Goal: Task Accomplishment & Management: Manage account settings

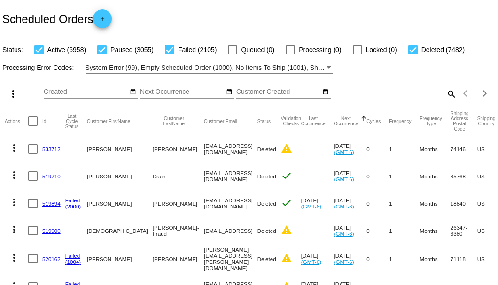
click at [448, 101] on mat-icon "search" at bounding box center [450, 93] width 11 height 15
click at [448, 96] on input "Search" at bounding box center [394, 92] width 124 height 8
paste input "wildbjw@gmail.com"
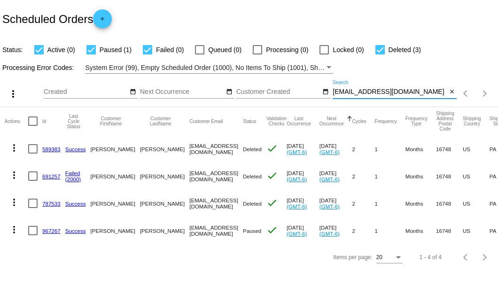
scroll to position [16, 0]
type input "wildbjw@gmail.com"
click at [35, 235] on div at bounding box center [32, 230] width 9 height 9
click at [33, 236] on input "checkbox" at bounding box center [32, 235] width 0 height 0
checkbox input "true"
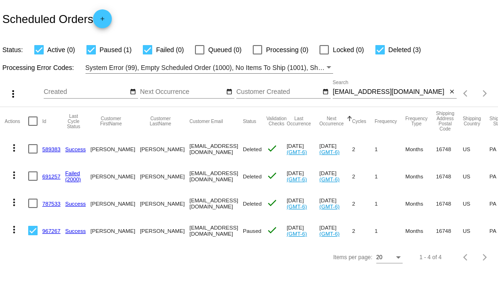
click at [16, 235] on mat-icon "more_vert" at bounding box center [13, 229] width 11 height 11
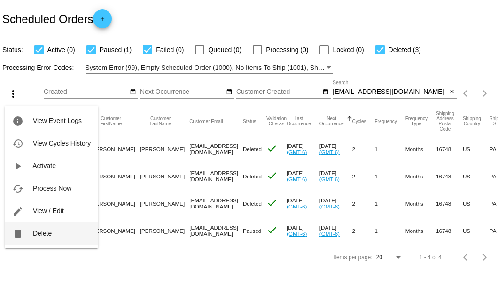
click at [44, 233] on span "Delete" at bounding box center [42, 234] width 19 height 8
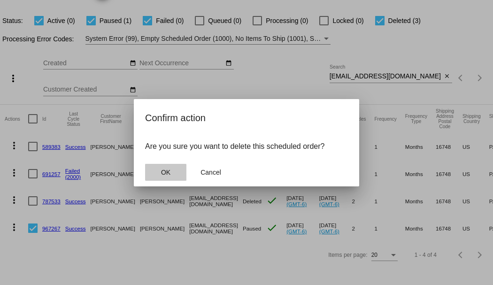
click at [172, 168] on button "OK" at bounding box center [165, 172] width 41 height 17
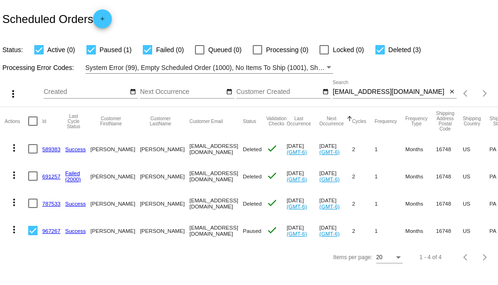
scroll to position [0, 0]
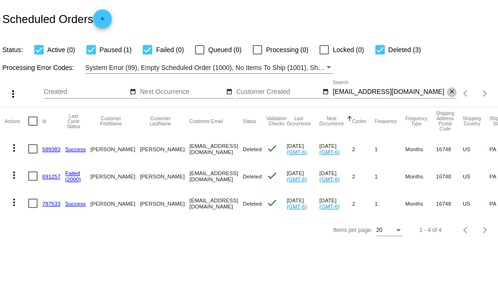
click at [449, 93] on mat-icon "close" at bounding box center [451, 92] width 7 height 8
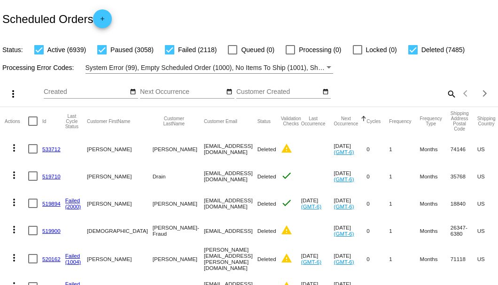
click at [445, 101] on mat-icon "search" at bounding box center [450, 93] width 11 height 15
click at [443, 96] on input "Search" at bounding box center [394, 92] width 124 height 8
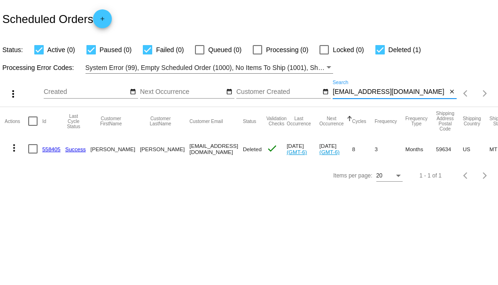
type input "singlemember@gmail.com"
click at [48, 150] on link "558405" at bounding box center [51, 149] width 18 height 6
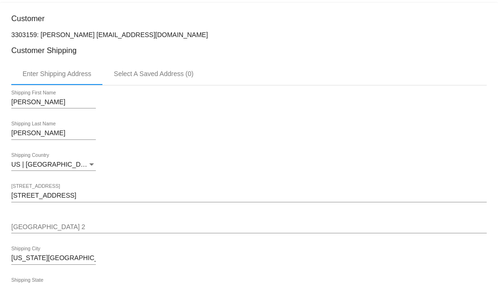
scroll to position [122, 0]
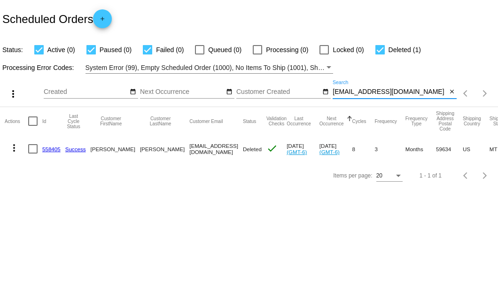
drag, startPoint x: 413, startPoint y: 91, endPoint x: 333, endPoint y: 95, distance: 79.4
click at [333, 95] on input "singlemember@gmail.com" at bounding box center [389, 92] width 114 height 8
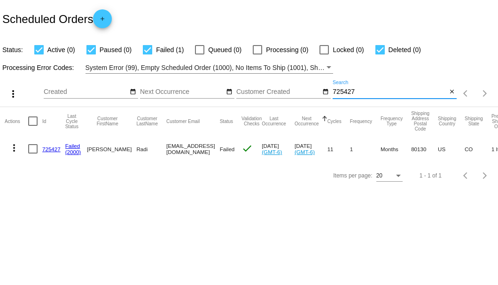
type input "725427"
click at [37, 150] on div at bounding box center [32, 148] width 9 height 9
click at [33, 154] on input "checkbox" at bounding box center [32, 154] width 0 height 0
checkbox input "true"
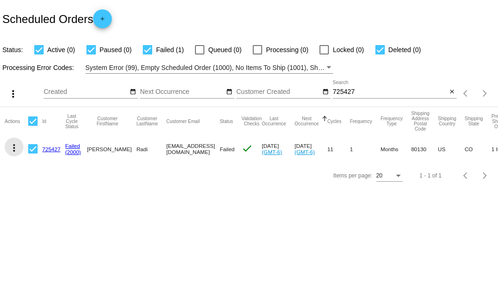
click at [16, 149] on mat-icon "more_vert" at bounding box center [13, 147] width 11 height 11
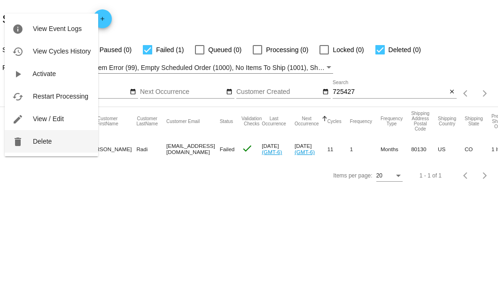
click at [37, 141] on span "Delete" at bounding box center [42, 142] width 19 height 8
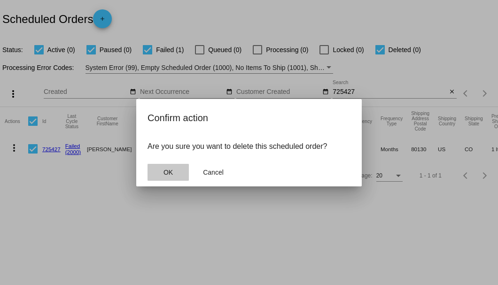
click at [170, 165] on button "OK" at bounding box center [167, 172] width 41 height 17
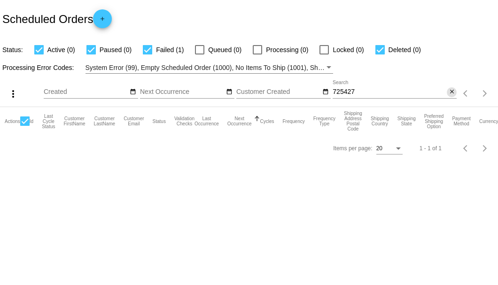
click at [452, 93] on mat-icon "close" at bounding box center [451, 92] width 7 height 8
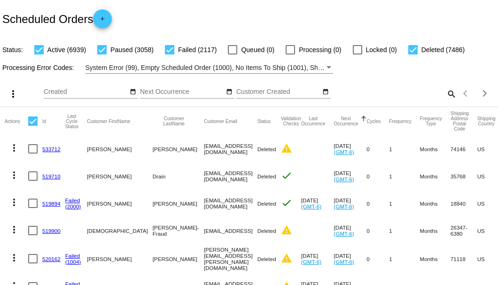
click at [445, 101] on mat-icon "search" at bounding box center [450, 93] width 11 height 15
click at [445, 96] on input "Search" at bounding box center [394, 92] width 124 height 8
paste input "907138"
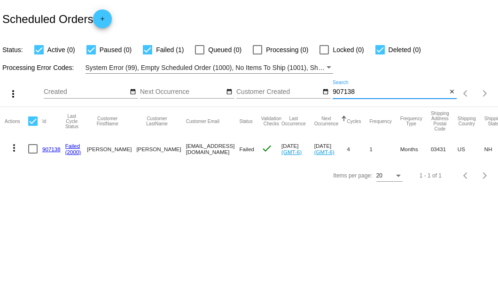
type input "907138"
click at [55, 151] on link "907138" at bounding box center [51, 149] width 18 height 6
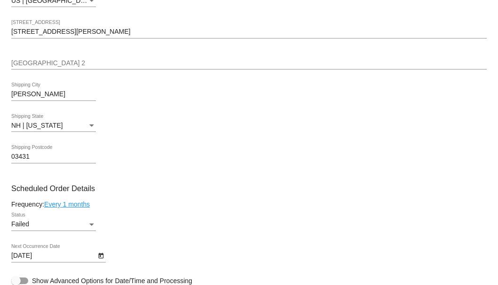
scroll to position [532, 0]
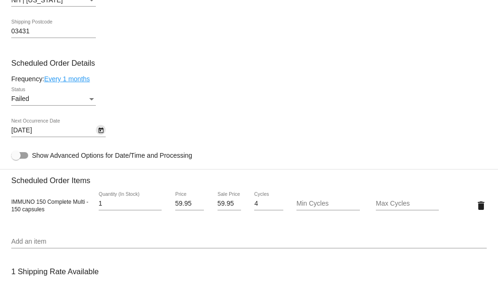
click at [100, 132] on icon "Open calendar" at bounding box center [101, 130] width 7 height 11
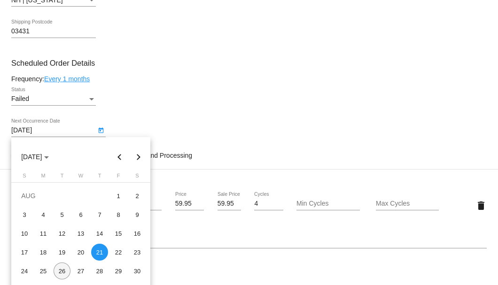
click at [58, 271] on div "26" at bounding box center [62, 270] width 17 height 17
type input "8/26/2025"
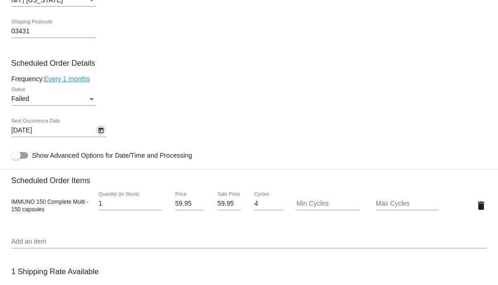
click at [92, 100] on div "Status" at bounding box center [91, 99] width 5 height 2
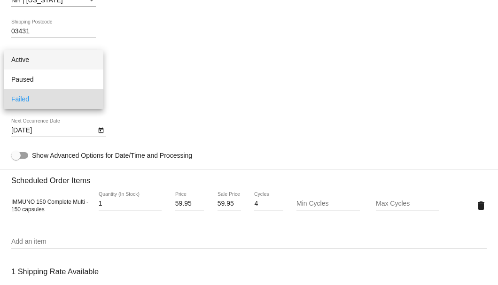
click at [73, 58] on span "Active" at bounding box center [53, 60] width 85 height 20
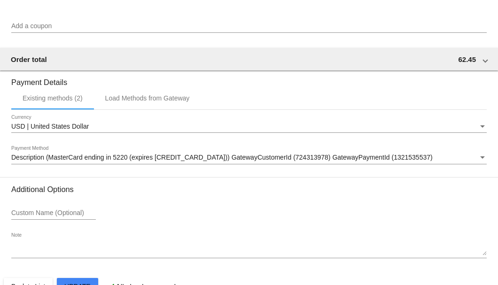
scroll to position [932, 0]
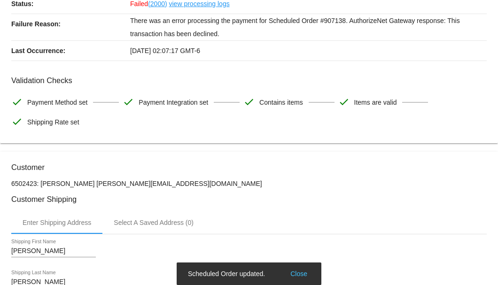
scroll to position [0, 0]
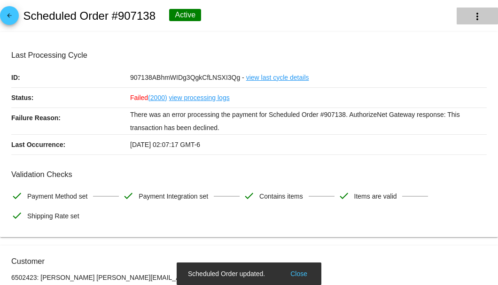
click at [471, 19] on mat-icon "more_vert" at bounding box center [476, 16] width 11 height 11
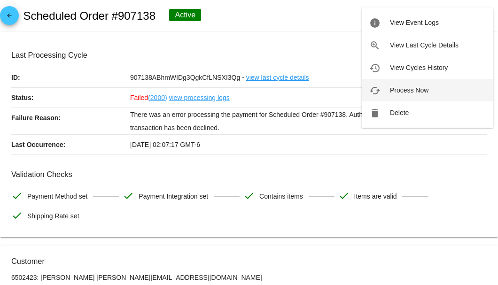
click at [396, 91] on span "Process Now" at bounding box center [409, 90] width 39 height 8
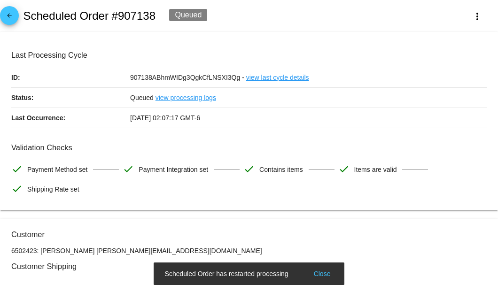
scroll to position [125, 0]
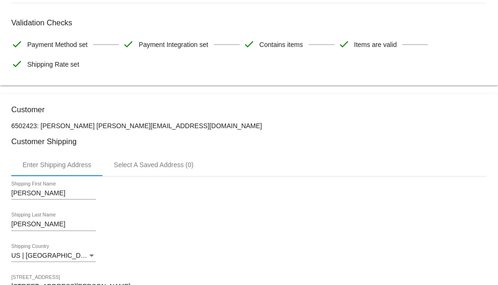
drag, startPoint x: 158, startPoint y: 124, endPoint x: 82, endPoint y: 124, distance: 76.1
click at [82, 124] on p "6502423: Cindi Lambert saltyandme@hotmail.com" at bounding box center [248, 126] width 475 height 8
copy p "saltyandme@hotmail.com"
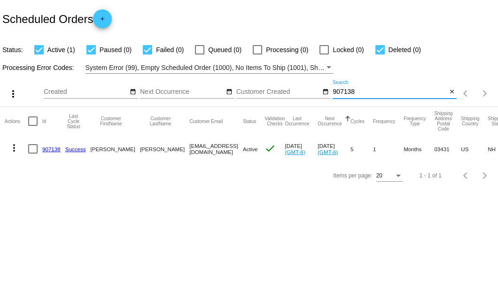
click at [342, 93] on input "907138" at bounding box center [389, 92] width 114 height 8
paste input "18216"
type input "918216"
click at [54, 147] on link "918216" at bounding box center [51, 149] width 18 height 6
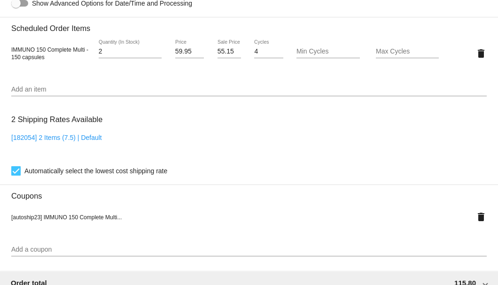
scroll to position [532, 0]
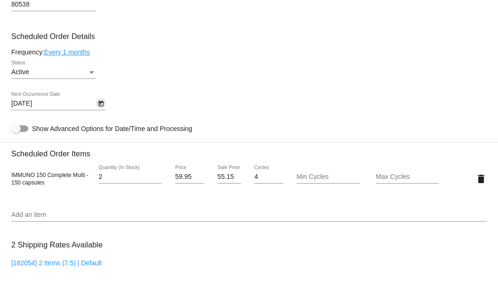
click at [102, 104] on icon "Open calendar" at bounding box center [101, 103] width 7 height 11
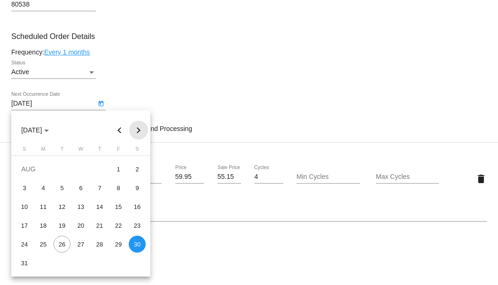
click at [136, 130] on button "Next month" at bounding box center [138, 130] width 19 height 19
click at [120, 228] on div "19" at bounding box center [118, 225] width 17 height 17
type input "9/19/2025"
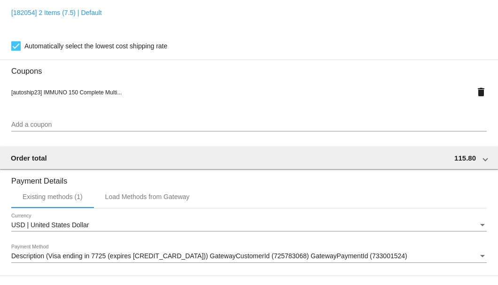
scroll to position [906, 0]
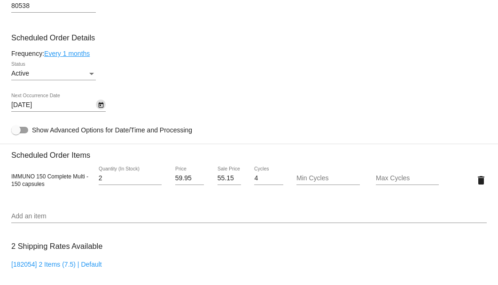
scroll to position [468, 0]
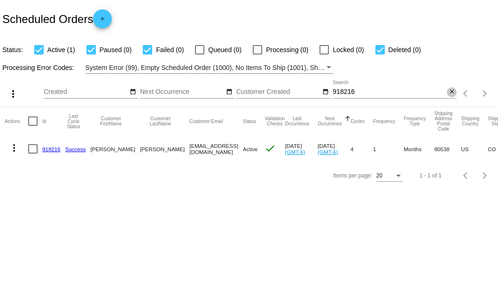
click at [452, 96] on mat-icon "close" at bounding box center [451, 92] width 7 height 8
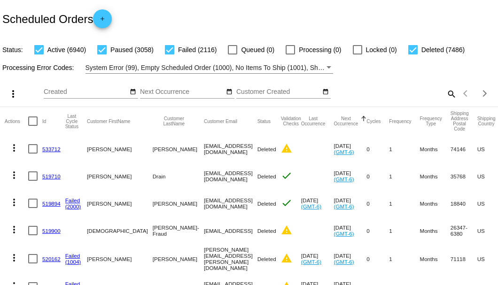
click at [445, 101] on mat-icon "search" at bounding box center [450, 93] width 11 height 15
click at [445, 96] on input "Search" at bounding box center [394, 92] width 124 height 8
paste input "[EMAIL_ADDRESS][DOMAIN_NAME]"
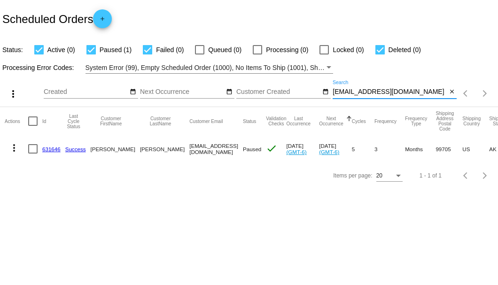
type input "[EMAIL_ADDRESS][DOMAIN_NAME]"
click at [54, 146] on link "631646" at bounding box center [51, 149] width 18 height 6
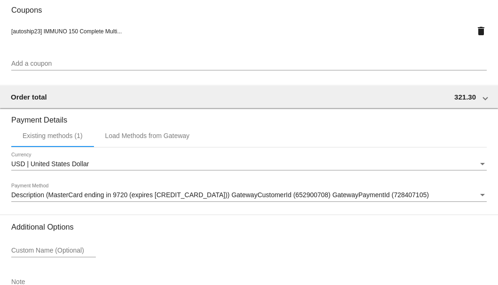
scroll to position [906, 0]
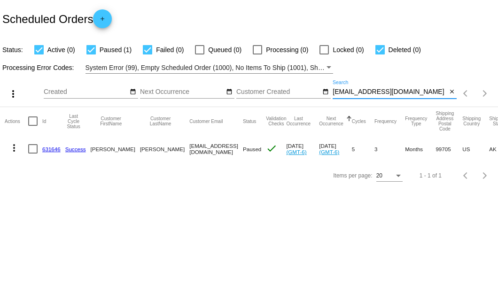
drag, startPoint x: 411, startPoint y: 93, endPoint x: 333, endPoint y: 93, distance: 78.4
click at [333, 93] on input "[EMAIL_ADDRESS][DOMAIN_NAME]" at bounding box center [389, 92] width 114 height 8
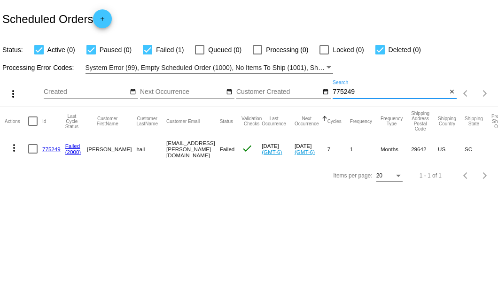
type input "775249"
click at [47, 148] on link "775249" at bounding box center [51, 149] width 18 height 6
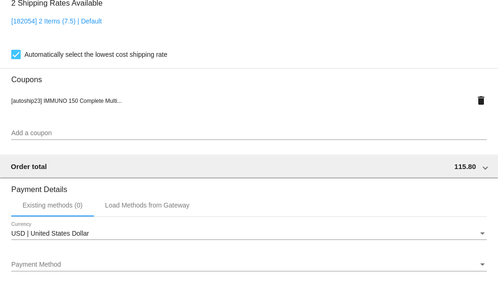
scroll to position [908, 0]
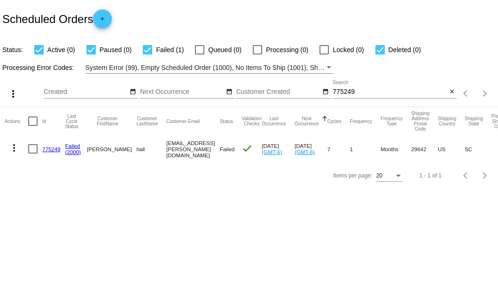
click at [30, 148] on div at bounding box center [32, 148] width 9 height 9
click at [32, 154] on input "checkbox" at bounding box center [32, 154] width 0 height 0
checkbox input "true"
click at [16, 149] on mat-icon "more_vert" at bounding box center [13, 147] width 11 height 11
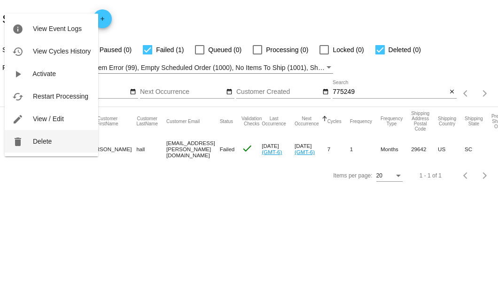
click at [35, 141] on span "Delete" at bounding box center [42, 142] width 19 height 8
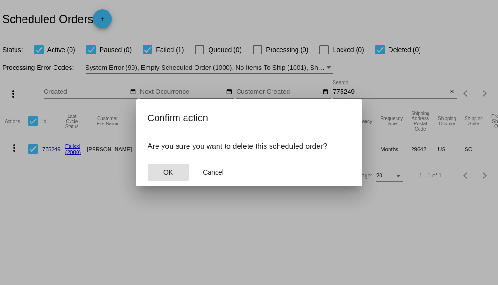
click at [162, 172] on button "OK" at bounding box center [167, 172] width 41 height 17
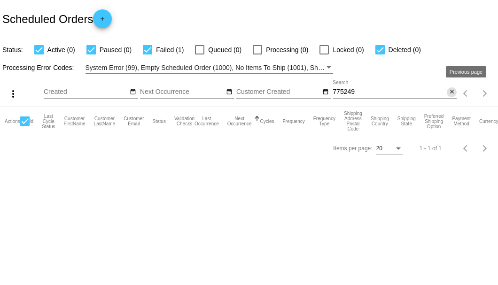
click at [453, 94] on mat-icon "close" at bounding box center [451, 92] width 7 height 8
click at [453, 94] on mat-icon "search" at bounding box center [450, 93] width 11 height 15
click at [453, 94] on input "Search" at bounding box center [394, 92] width 124 height 8
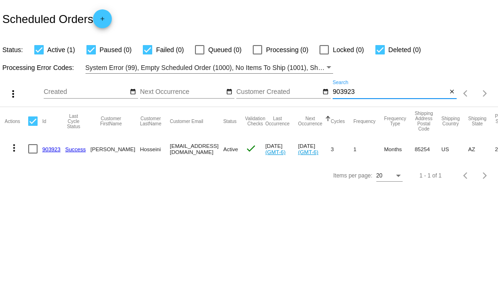
type input "903923"
click at [46, 147] on link "903923" at bounding box center [51, 149] width 18 height 6
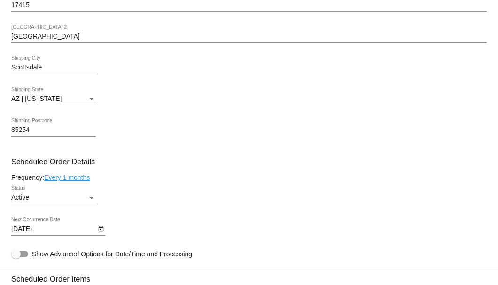
scroll to position [532, 0]
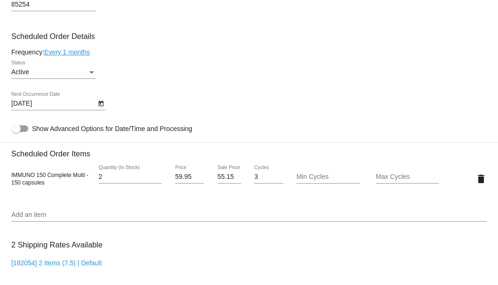
click at [83, 50] on link "Every 1 months" at bounding box center [67, 52] width 46 height 8
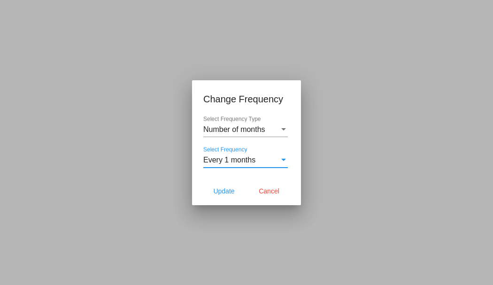
click at [231, 162] on span "Every 1 months" at bounding box center [229, 160] width 52 height 8
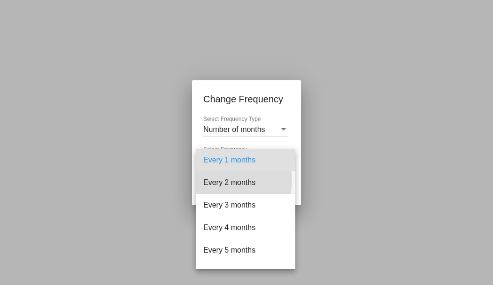
click at [232, 181] on span "Every 2 months" at bounding box center [245, 182] width 85 height 23
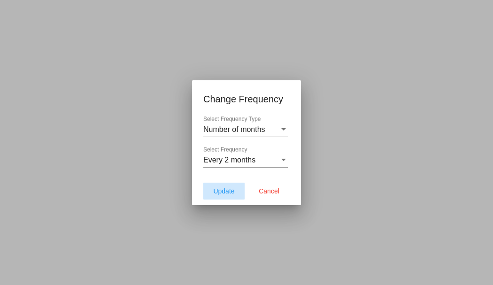
click at [222, 189] on span "Update" at bounding box center [223, 191] width 21 height 8
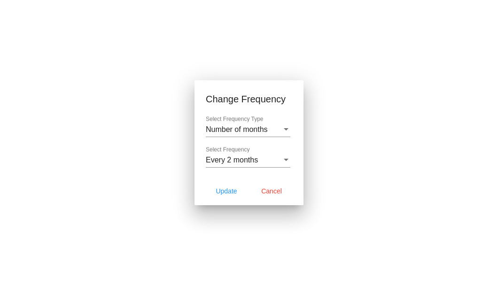
type input "10/26/2025"
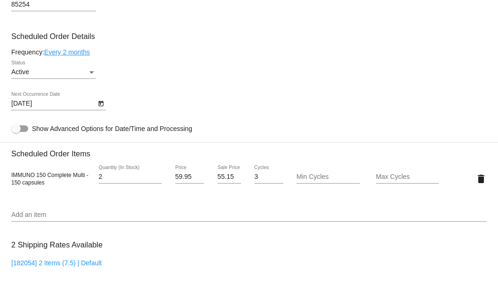
click at [101, 105] on icon "Open calendar" at bounding box center [101, 103] width 7 height 11
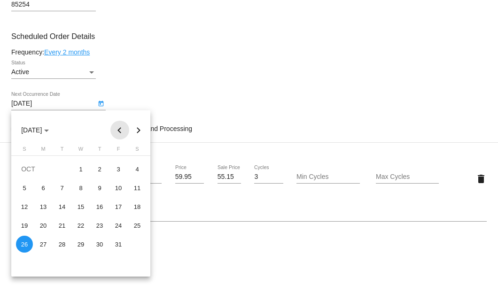
click at [120, 133] on button "Previous month" at bounding box center [119, 130] width 19 height 19
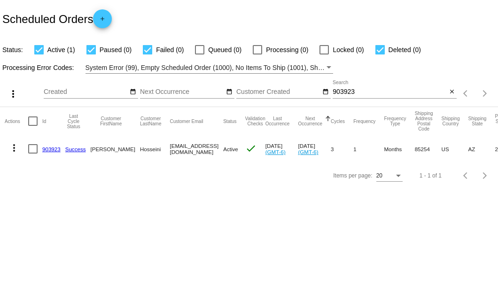
click at [52, 149] on link "903923" at bounding box center [51, 149] width 18 height 6
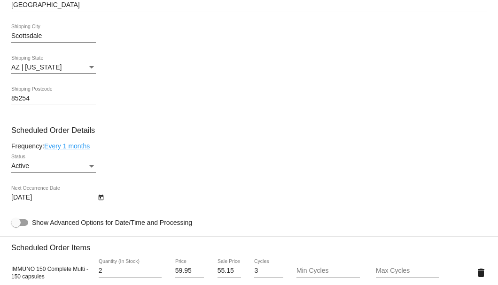
scroll to position [532, 0]
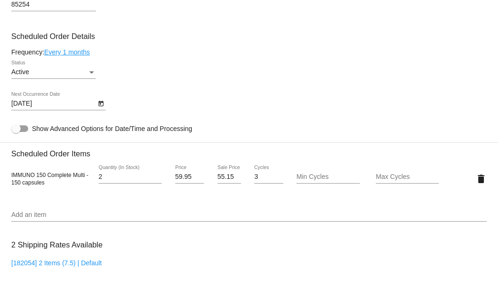
click at [79, 53] on link "Every 1 months" at bounding box center [67, 52] width 46 height 8
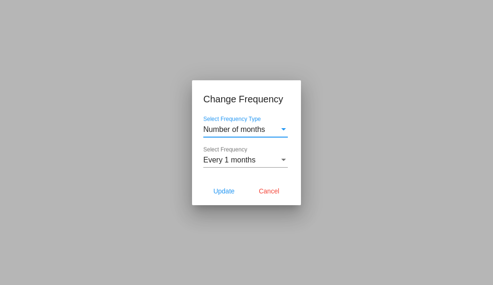
click at [216, 155] on div "Every 1 months Select Frequency" at bounding box center [245, 156] width 85 height 21
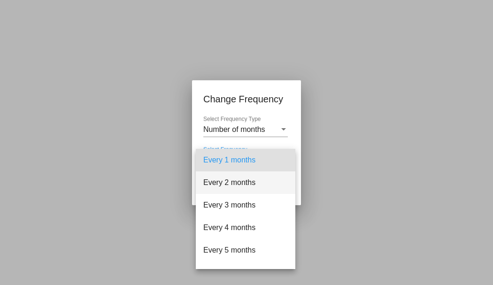
click at [221, 181] on span "Every 2 months" at bounding box center [245, 182] width 85 height 23
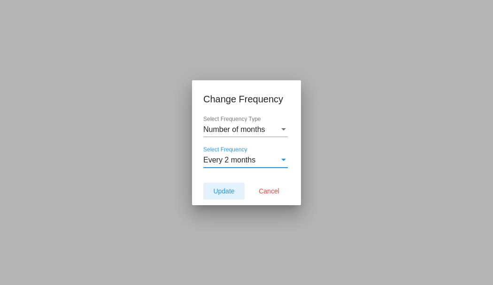
click at [221, 183] on button "Update" at bounding box center [223, 191] width 41 height 17
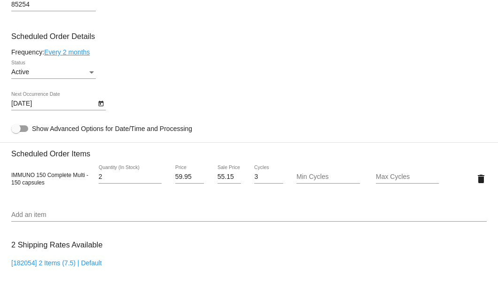
click at [99, 108] on icon "Open calendar" at bounding box center [101, 103] width 7 height 11
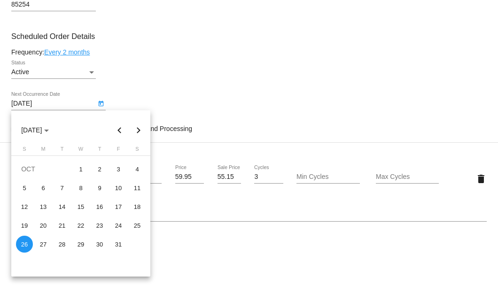
click at [116, 131] on button "Previous month" at bounding box center [119, 130] width 19 height 19
click at [49, 225] on div "15" at bounding box center [43, 225] width 17 height 17
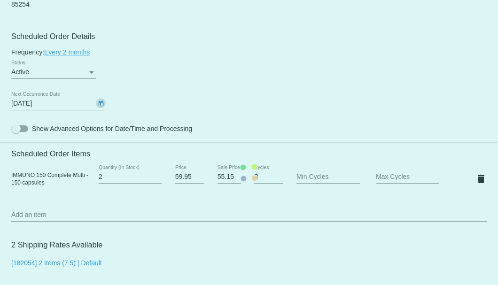
type input "9/15/2025"
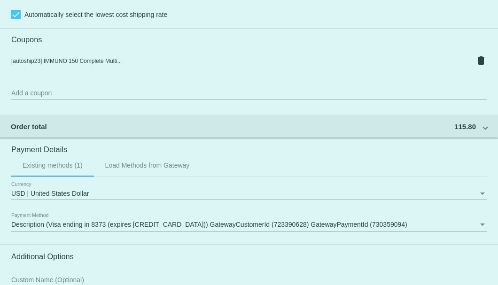
scroll to position [906, 0]
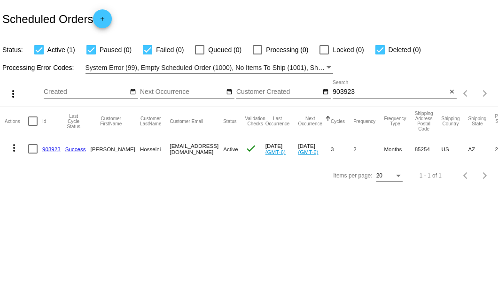
drag, startPoint x: 150, startPoint y: 149, endPoint x: 212, endPoint y: 152, distance: 62.0
click at [212, 152] on mat-cell "saeed@prayerpavilion.org" at bounding box center [196, 148] width 54 height 27
copy mat-cell "saeed@prayerpavilion.org"
click at [449, 92] on mat-icon "close" at bounding box center [451, 92] width 7 height 8
click at [449, 92] on mat-icon "search" at bounding box center [450, 93] width 11 height 15
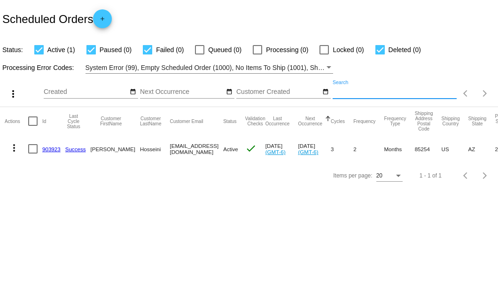
click at [449, 92] on input "Search" at bounding box center [394, 92] width 124 height 8
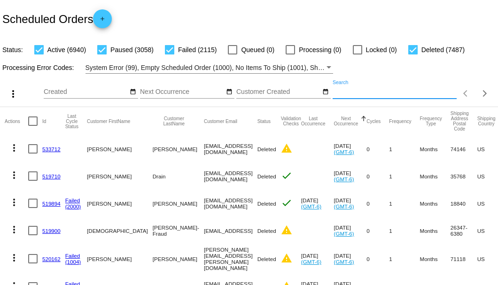
click at [425, 96] on input "Search" at bounding box center [394, 92] width 124 height 8
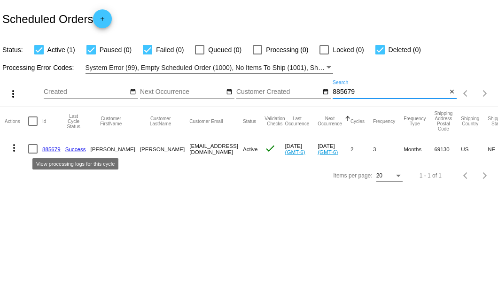
type input "885679"
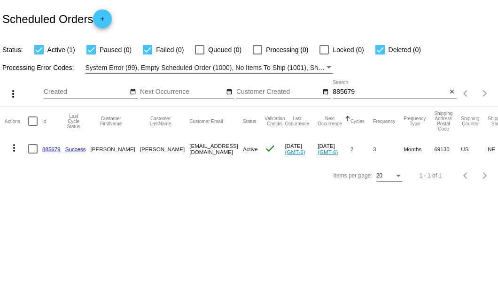
click at [54, 149] on link "885679" at bounding box center [51, 149] width 18 height 6
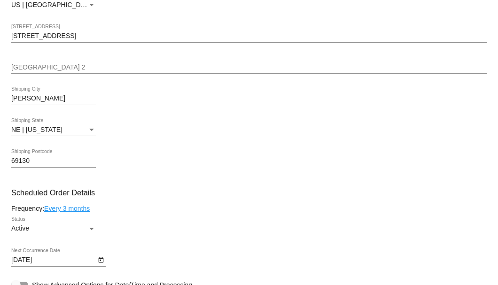
scroll to position [532, 0]
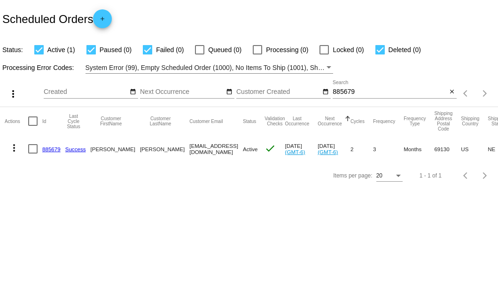
click at [51, 150] on link "885679" at bounding box center [51, 149] width 18 height 6
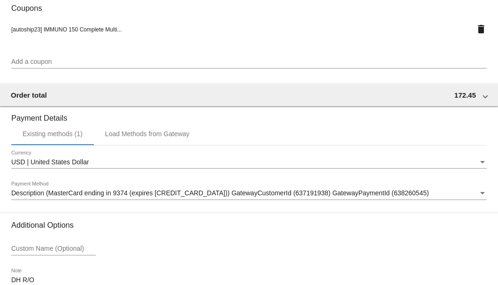
scroll to position [906, 0]
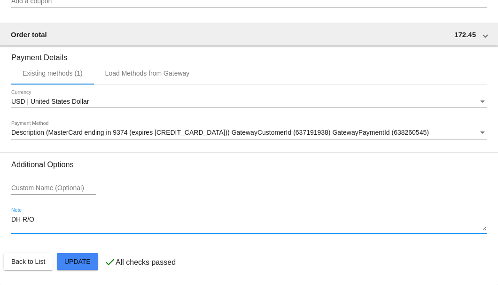
drag, startPoint x: 54, startPoint y: 224, endPoint x: -1, endPoint y: 217, distance: 54.9
click at [0, 217] on html "arrow_back Scheduled Order #885679 Active more_vert Last Processing Cycle ID: 8…" at bounding box center [249, 142] width 498 height 285
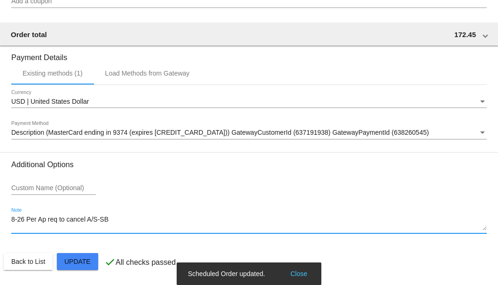
type textarea "8-26 Per Ap req to cancel A/S-SB"
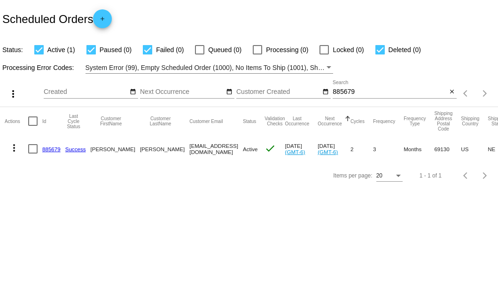
click at [37, 152] on div at bounding box center [32, 148] width 9 height 9
click at [33, 154] on input "checkbox" at bounding box center [32, 154] width 0 height 0
checkbox input "true"
click at [15, 148] on mat-icon "more_vert" at bounding box center [13, 147] width 11 height 11
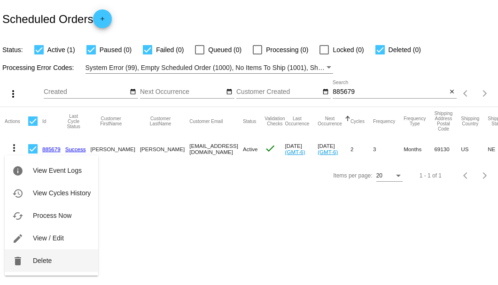
click at [39, 257] on span "Delete" at bounding box center [42, 261] width 19 height 8
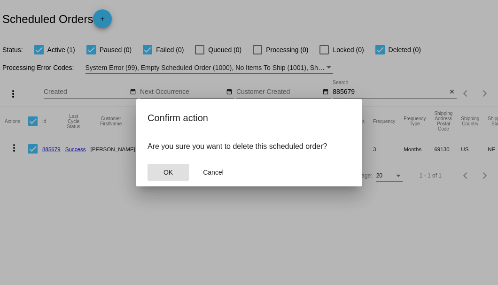
click at [172, 167] on button "OK" at bounding box center [167, 172] width 41 height 17
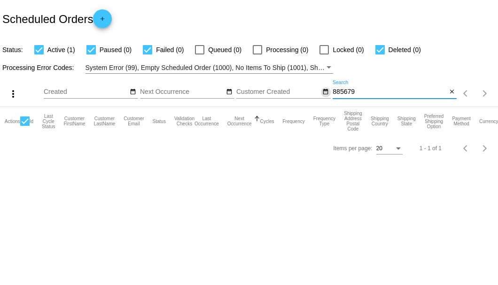
drag, startPoint x: 368, startPoint y: 92, endPoint x: 326, endPoint y: 91, distance: 41.8
click at [326, 91] on div "more_vert Aug Jan Feb Mar Apr 1" at bounding box center [249, 90] width 498 height 33
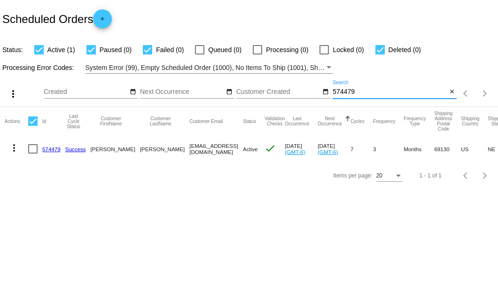
type input "574479"
click at [56, 147] on link "574479" at bounding box center [51, 149] width 18 height 6
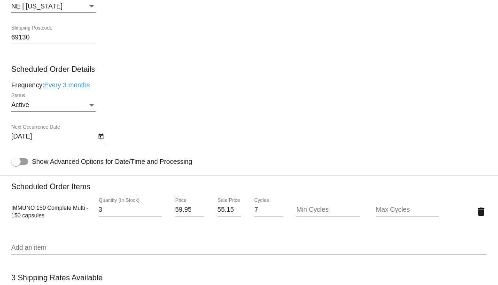
scroll to position [468, 0]
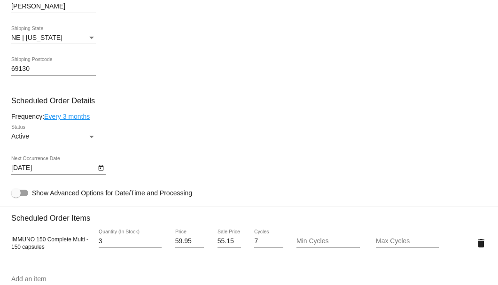
click at [104, 169] on button "Open calendar" at bounding box center [101, 167] width 10 height 10
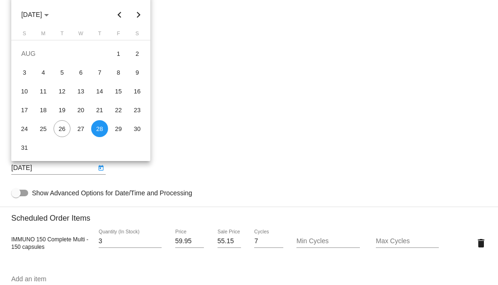
click at [137, 15] on button "Next month" at bounding box center [138, 14] width 19 height 19
click at [139, 14] on button "Next month" at bounding box center [138, 14] width 19 height 19
click at [46, 75] on div "1" at bounding box center [43, 72] width 17 height 17
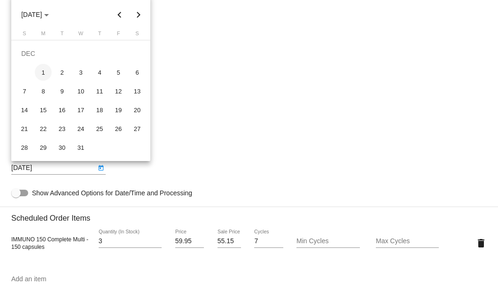
type input "12/1/2025"
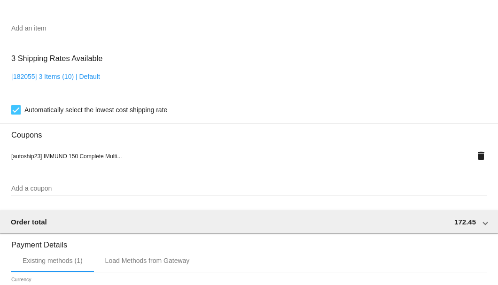
scroll to position [906, 0]
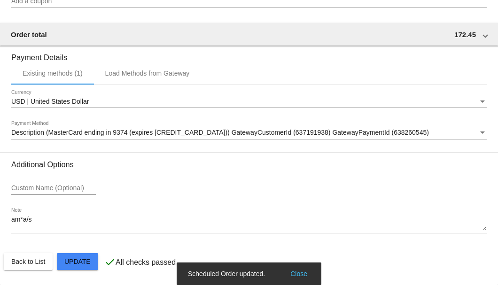
scroll to position [781, 0]
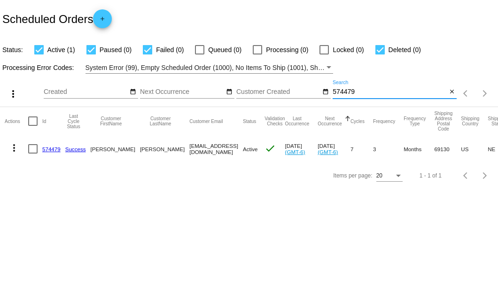
click at [351, 92] on input "574479" at bounding box center [389, 92] width 114 height 8
type input "841530"
click at [44, 146] on link "841530" at bounding box center [51, 149] width 18 height 6
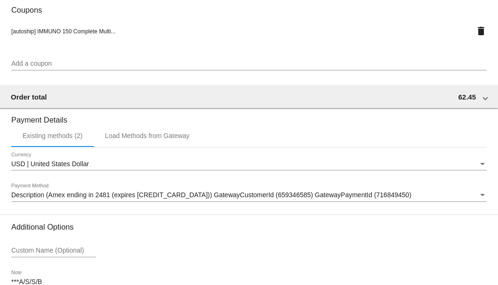
scroll to position [906, 0]
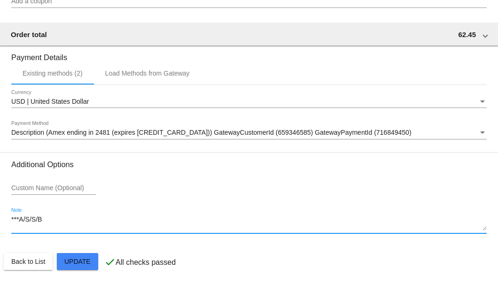
drag, startPoint x: 66, startPoint y: 221, endPoint x: 5, endPoint y: 221, distance: 61.5
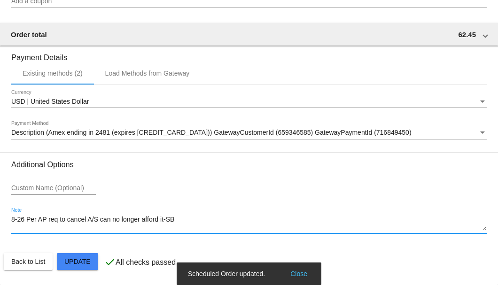
type textarea "8-26 Per AP req to cancel A/S can no longer afford it-SB"
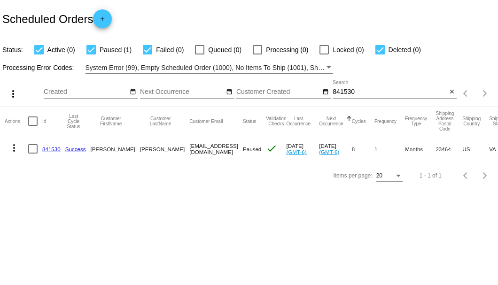
click at [29, 150] on div at bounding box center [32, 148] width 9 height 9
click at [32, 154] on input "checkbox" at bounding box center [32, 154] width 0 height 0
checkbox input "true"
click at [17, 147] on mat-icon "more_vert" at bounding box center [13, 147] width 11 height 11
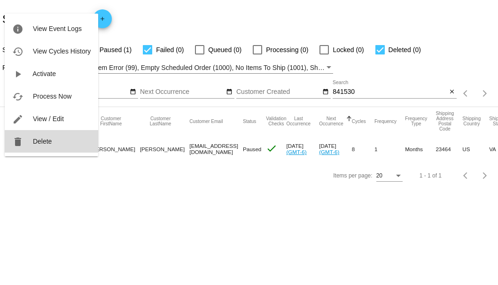
click at [49, 145] on span "Delete" at bounding box center [42, 142] width 19 height 8
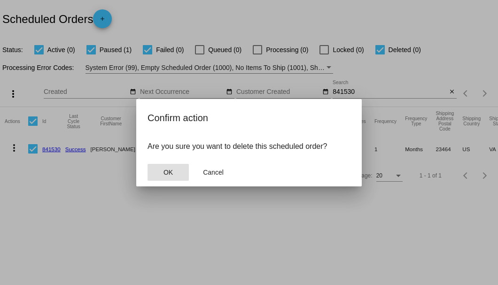
click at [170, 169] on span "OK" at bounding box center [167, 173] width 9 height 8
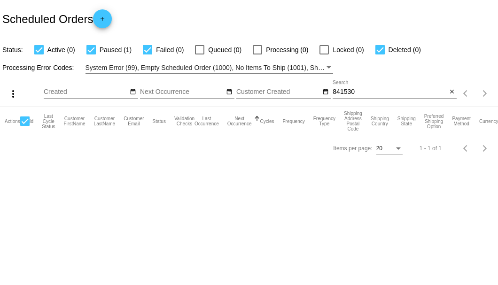
click at [348, 93] on input "841530" at bounding box center [389, 92] width 114 height 8
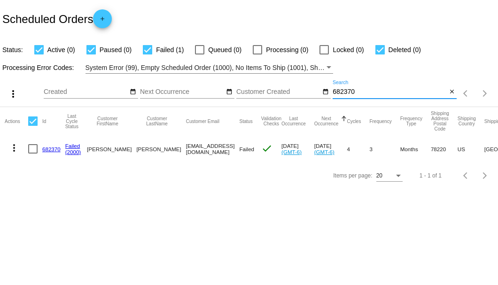
click at [351, 92] on input "682370" at bounding box center [389, 92] width 114 height 8
type input "682370"
click at [35, 149] on div at bounding box center [32, 148] width 9 height 9
click at [33, 154] on input "checkbox" at bounding box center [32, 154] width 0 height 0
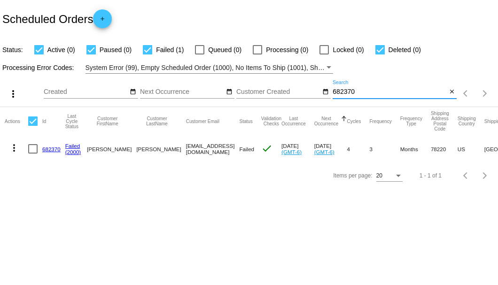
checkbox input "true"
click at [13, 146] on mat-icon "more_vert" at bounding box center [13, 147] width 11 height 11
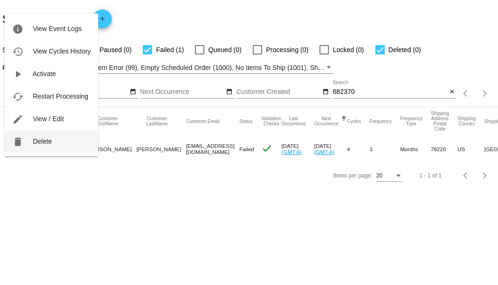
click at [38, 140] on span "Delete" at bounding box center [42, 142] width 19 height 8
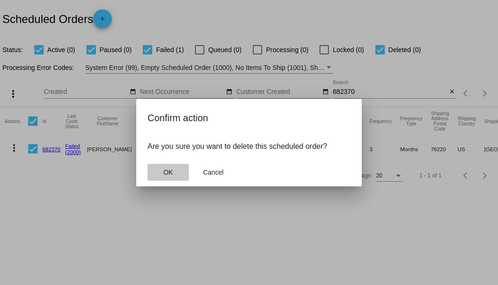
click at [167, 170] on span "OK" at bounding box center [167, 173] width 9 height 8
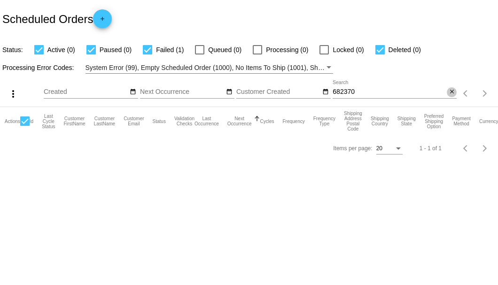
click at [452, 91] on mat-icon "close" at bounding box center [451, 92] width 7 height 8
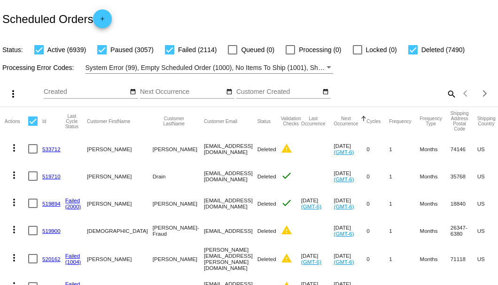
click at [448, 101] on mat-icon "search" at bounding box center [450, 93] width 11 height 15
click at [444, 96] on input "Search" at bounding box center [394, 92] width 124 height 8
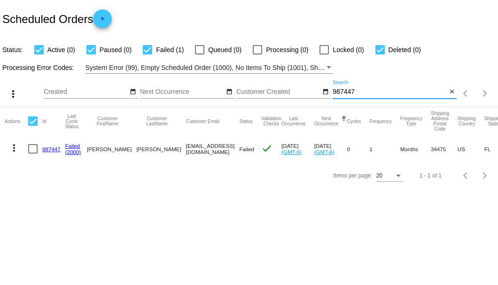
type input "987447"
click at [54, 148] on link "987447" at bounding box center [51, 149] width 18 height 6
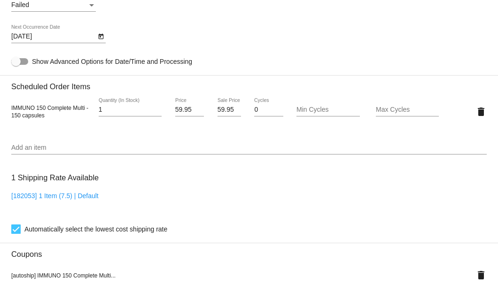
scroll to position [563, 0]
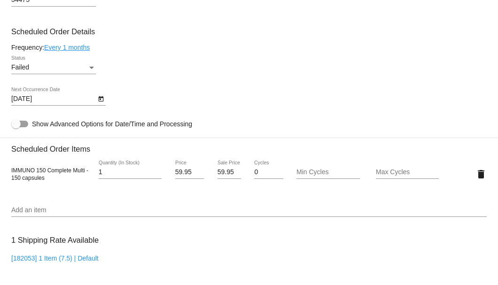
click at [90, 68] on div "Status" at bounding box center [91, 68] width 5 height 2
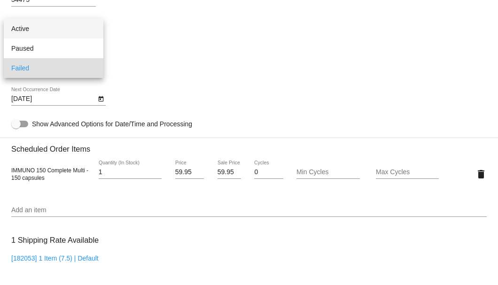
click at [62, 31] on span "Active" at bounding box center [53, 29] width 85 height 20
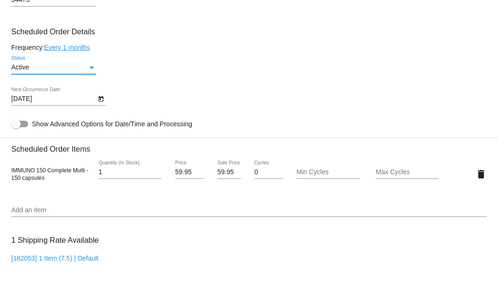
click at [97, 100] on button "Open calendar" at bounding box center [101, 98] width 10 height 10
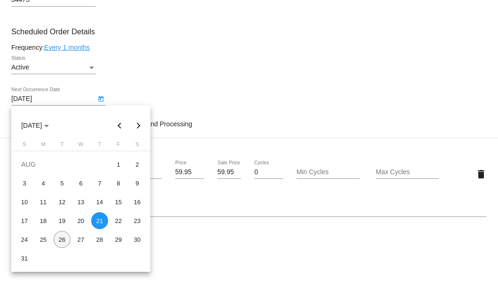
click at [63, 241] on div "26" at bounding box center [62, 239] width 17 height 17
type input "8/26/2025"
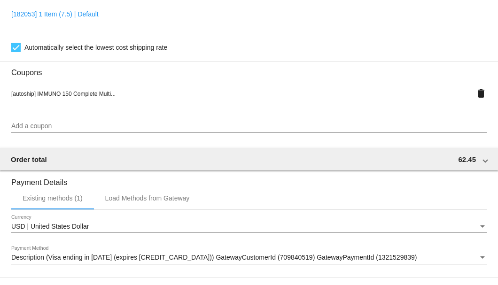
scroll to position [932, 0]
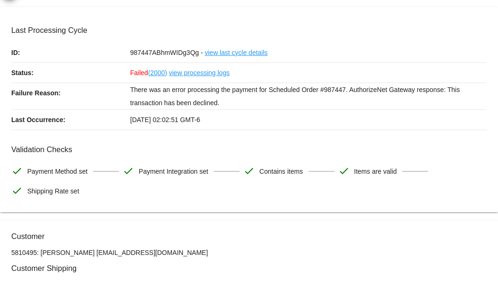
scroll to position [0, 0]
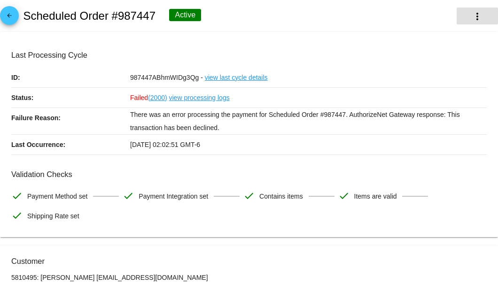
click at [462, 18] on button "more_vert" at bounding box center [476, 16] width 41 height 17
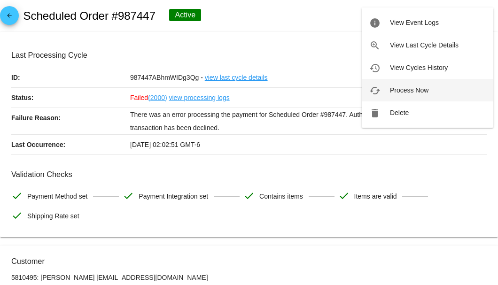
click at [413, 88] on span "Process Now" at bounding box center [409, 90] width 39 height 8
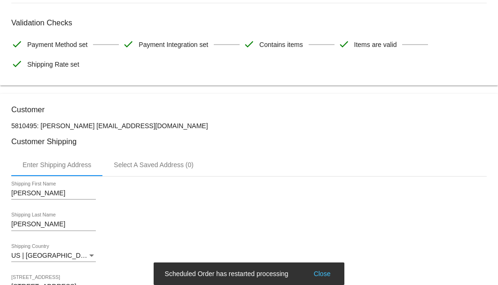
scroll to position [188, 0]
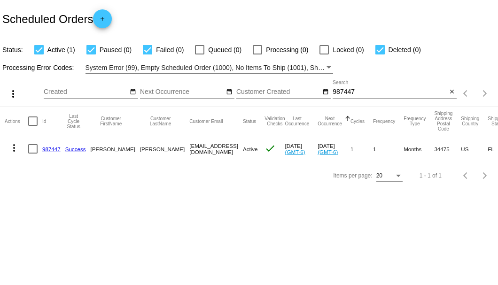
click at [361, 92] on input "987447" at bounding box center [389, 92] width 114 height 8
type input "9"
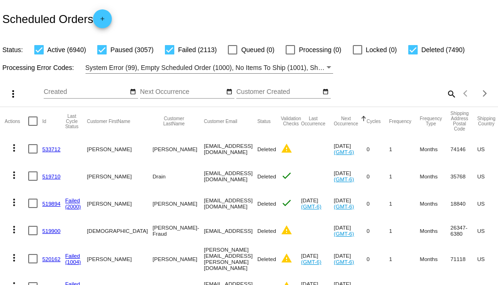
click at [447, 101] on mat-icon "search" at bounding box center [450, 93] width 11 height 15
click at [447, 96] on input "Search" at bounding box center [394, 92] width 124 height 8
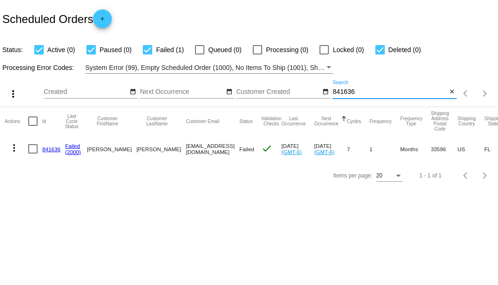
click at [353, 94] on input "841636" at bounding box center [389, 92] width 114 height 8
click at [364, 93] on input "841636" at bounding box center [389, 92] width 114 height 8
type input "841636"
click at [52, 147] on link "841636" at bounding box center [51, 149] width 18 height 6
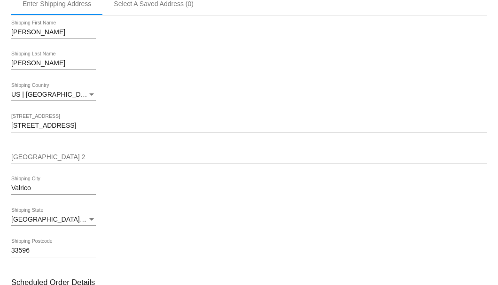
scroll to position [501, 0]
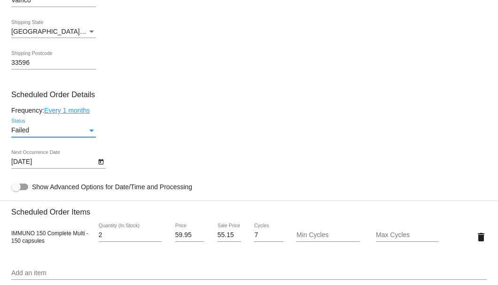
click at [88, 131] on div "Status" at bounding box center [91, 131] width 8 height 8
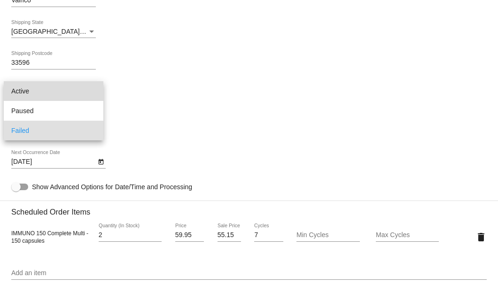
click at [78, 92] on span "Active" at bounding box center [53, 91] width 85 height 20
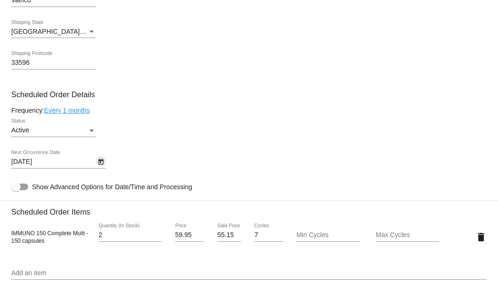
click at [102, 163] on icon "Open calendar" at bounding box center [100, 162] width 5 height 6
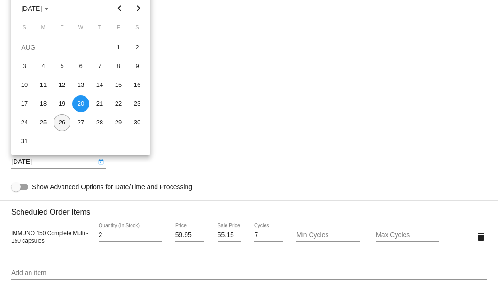
click at [63, 125] on div "26" at bounding box center [62, 122] width 17 height 17
type input "8/26/2025"
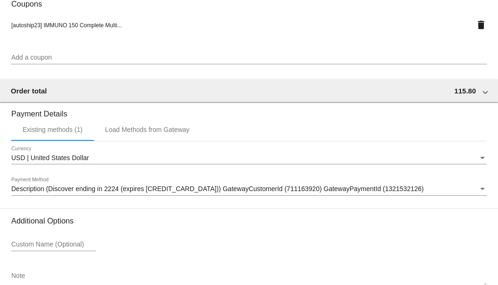
scroll to position [932, 0]
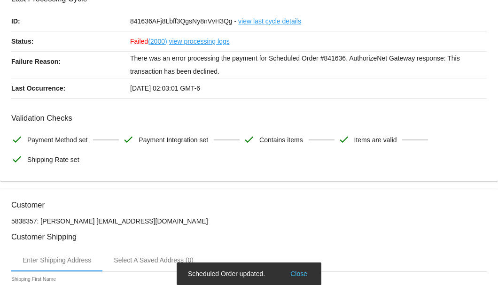
scroll to position [0, 0]
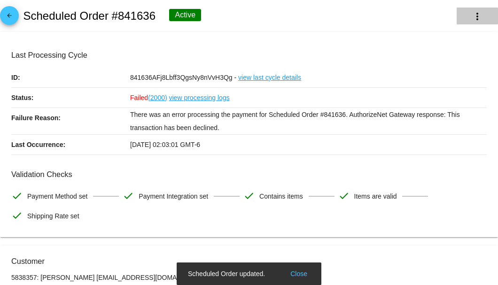
click at [472, 21] on mat-icon "more_vert" at bounding box center [476, 16] width 11 height 11
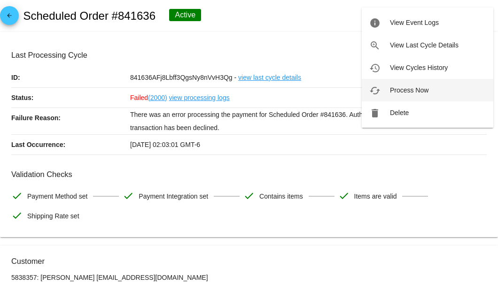
click at [404, 89] on span "Process Now" at bounding box center [409, 90] width 39 height 8
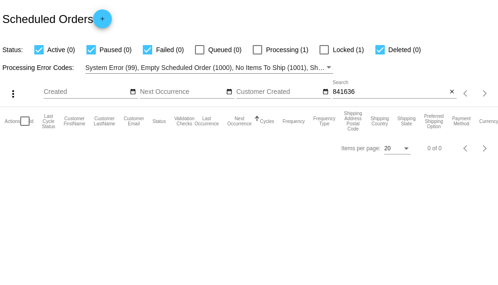
click at [358, 94] on input "841636" at bounding box center [389, 92] width 114 height 8
type input "841636"
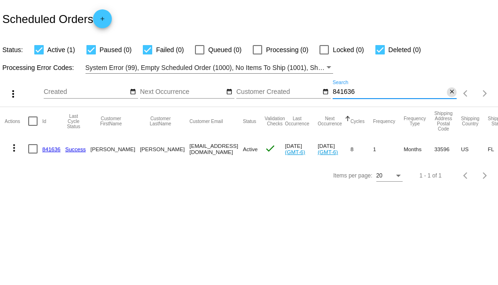
click at [454, 94] on mat-icon "close" at bounding box center [451, 92] width 7 height 8
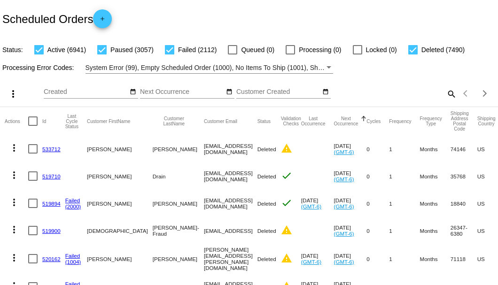
click at [446, 101] on mat-icon "search" at bounding box center [450, 93] width 11 height 15
click at [446, 96] on input "Search" at bounding box center [394, 92] width 124 height 8
paste input "[EMAIL_ADDRESS][DOMAIN_NAME]"
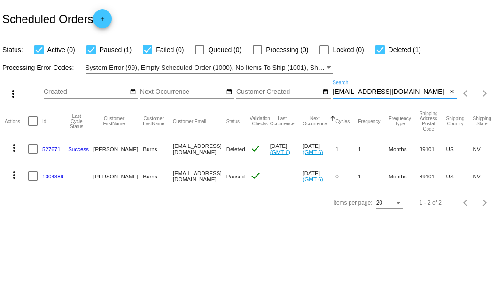
type input "[EMAIL_ADDRESS][DOMAIN_NAME]"
click at [54, 176] on link "1004389" at bounding box center [52, 176] width 21 height 6
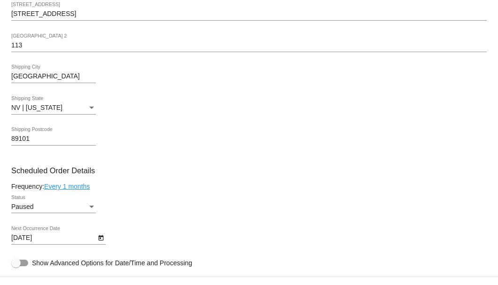
scroll to position [438, 0]
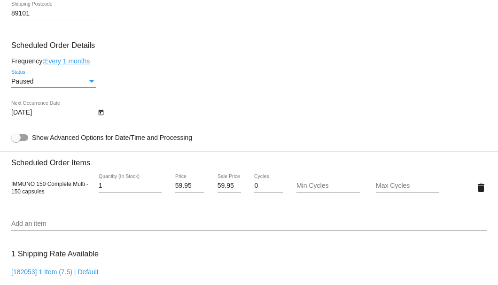
click at [92, 83] on div "Status" at bounding box center [91, 81] width 5 height 2
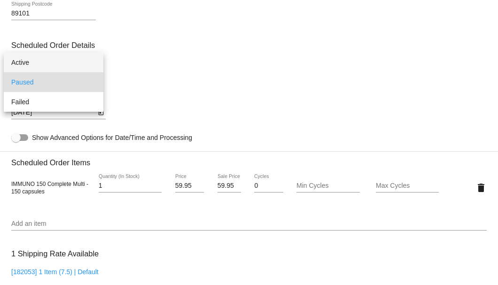
click at [81, 63] on span "Active" at bounding box center [53, 63] width 85 height 20
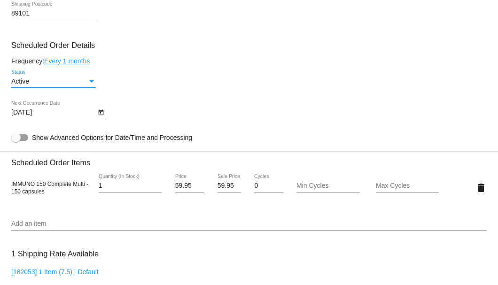
click at [100, 115] on icon "Open calendar" at bounding box center [100, 113] width 5 height 6
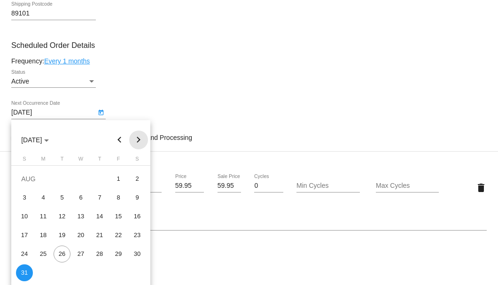
click at [136, 138] on button "Next month" at bounding box center [138, 140] width 19 height 19
click at [98, 197] on div "4" at bounding box center [99, 197] width 17 height 17
type input "9/4/2025"
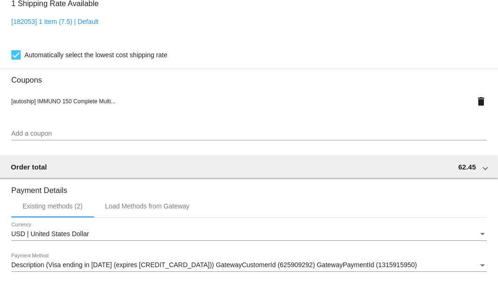
scroll to position [822, 0]
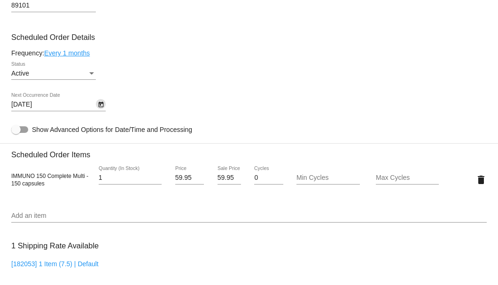
scroll to position [352, 0]
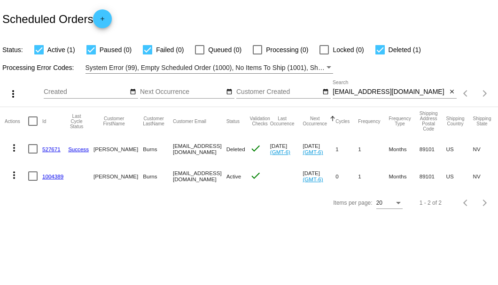
click at [350, 90] on input "[EMAIL_ADDRESS][DOMAIN_NAME]" at bounding box center [389, 92] width 114 height 8
click at [350, 90] on input "dlburns@duck.com" at bounding box center [389, 92] width 114 height 8
click at [387, 90] on input "dlburns@duck.com" at bounding box center [389, 92] width 114 height 8
drag, startPoint x: 390, startPoint y: 90, endPoint x: 321, endPoint y: 96, distance: 69.3
click at [321, 96] on div "more_vert Aug Jan Feb Mar Apr 1" at bounding box center [249, 90] width 498 height 33
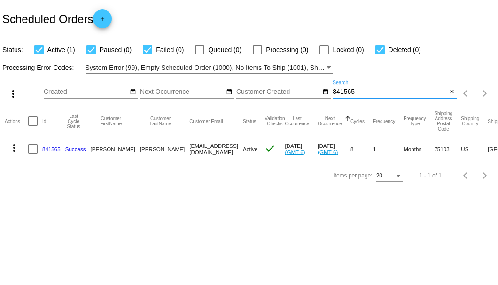
type input "841565"
click at [54, 150] on link "841565" at bounding box center [51, 149] width 18 height 6
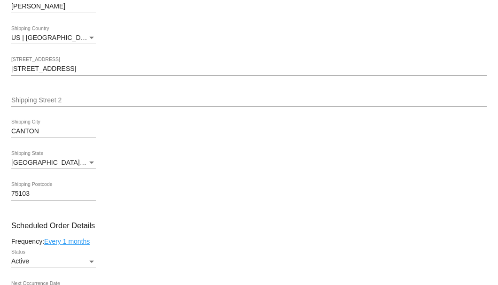
scroll to position [249, 0]
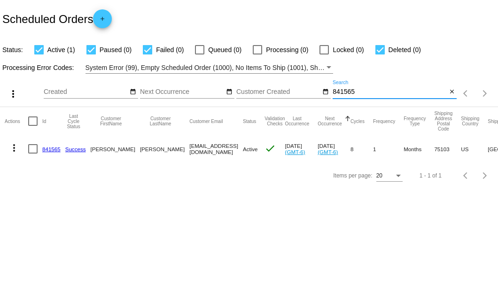
click at [345, 94] on input "841565" at bounding box center [389, 92] width 114 height 8
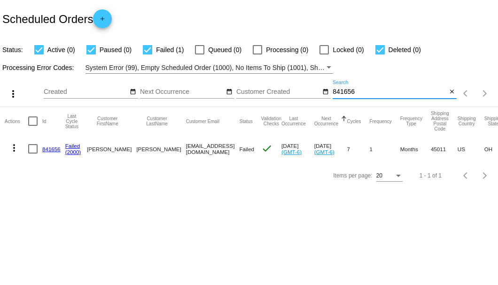
type input "841656"
click at [49, 147] on link "841656" at bounding box center [51, 149] width 18 height 6
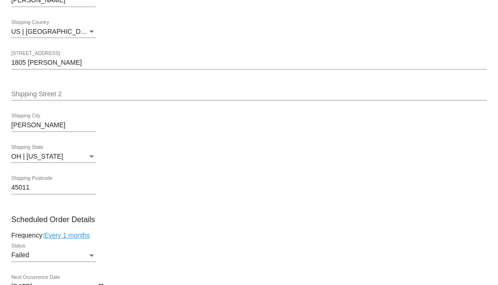
scroll to position [532, 0]
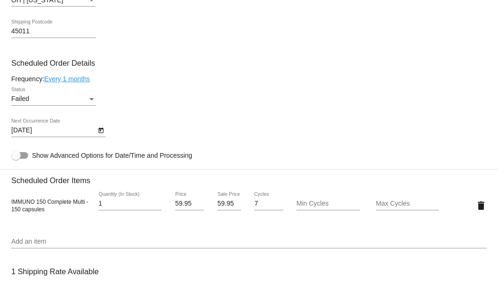
click at [92, 100] on div "Status" at bounding box center [91, 99] width 5 height 2
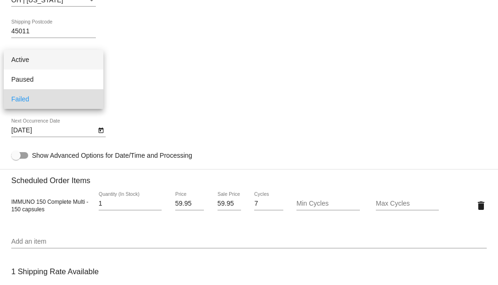
click at [63, 63] on span "Active" at bounding box center [53, 60] width 85 height 20
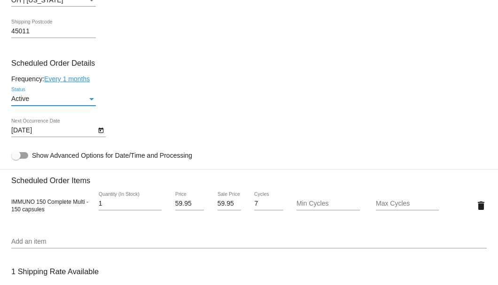
click at [99, 132] on icon "Open calendar" at bounding box center [100, 131] width 5 height 6
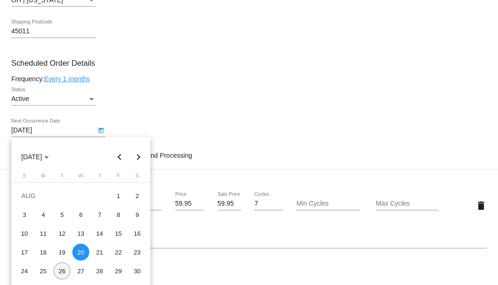
click at [62, 269] on div "26" at bounding box center [62, 270] width 17 height 17
type input "8/26/2025"
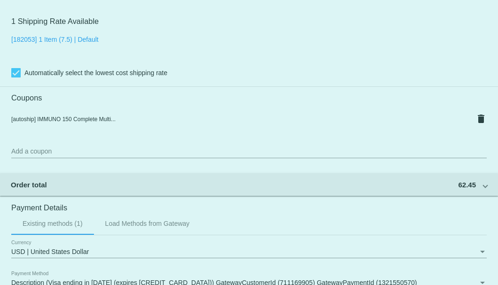
scroll to position [932, 0]
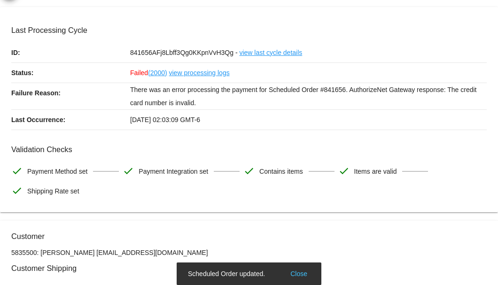
scroll to position [0, 0]
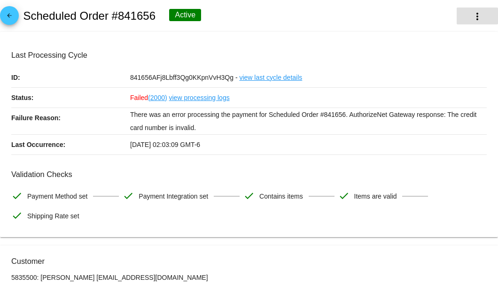
click at [461, 22] on button "more_vert" at bounding box center [476, 16] width 41 height 17
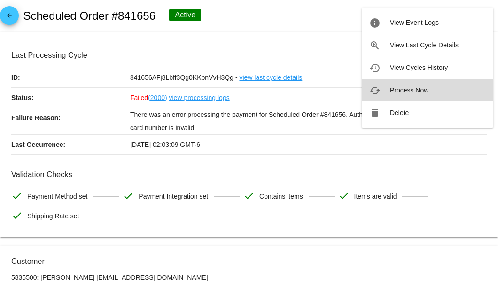
click at [412, 89] on span "Process Now" at bounding box center [409, 90] width 39 height 8
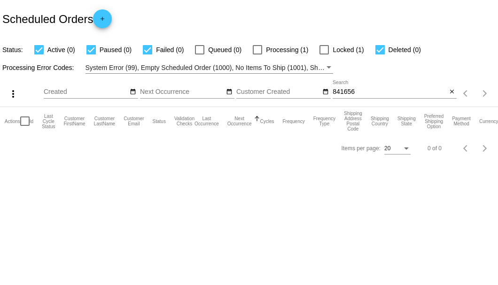
click at [357, 91] on input "841656" at bounding box center [389, 92] width 114 height 8
type input "841656"
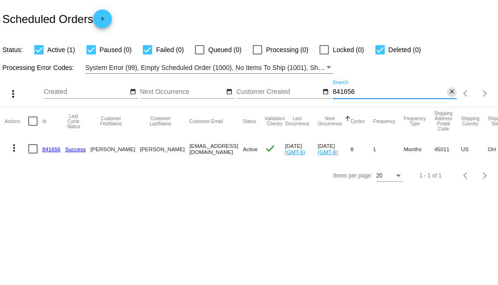
click at [450, 91] on mat-icon "close" at bounding box center [451, 92] width 7 height 8
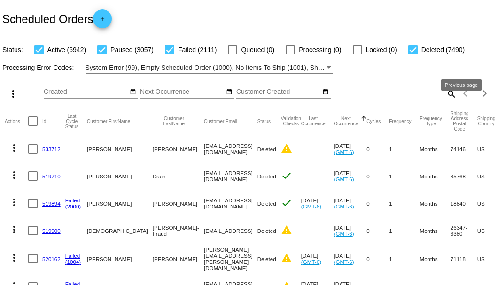
click at [451, 101] on mat-icon "search" at bounding box center [450, 93] width 11 height 15
click at [448, 96] on input "Search" at bounding box center [394, 92] width 124 height 8
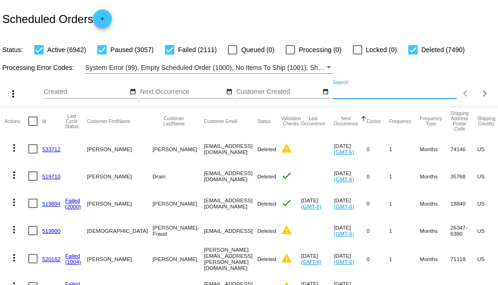
paste input "931142"
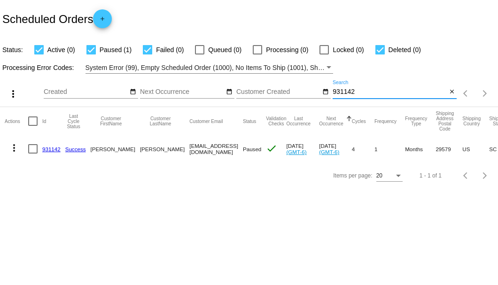
type input "931142"
click at [34, 150] on div at bounding box center [32, 148] width 9 height 9
click at [33, 154] on input "checkbox" at bounding box center [32, 154] width 0 height 0
checkbox input "true"
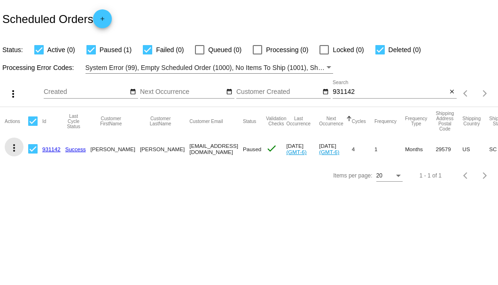
click at [11, 148] on mat-icon "more_vert" at bounding box center [13, 147] width 11 height 11
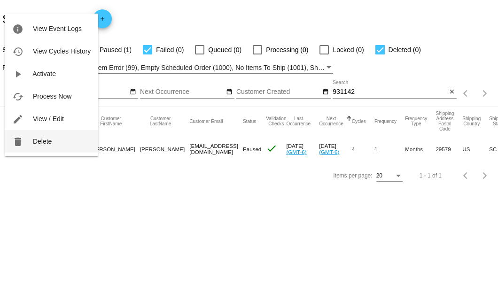
click at [46, 139] on span "Delete" at bounding box center [42, 142] width 19 height 8
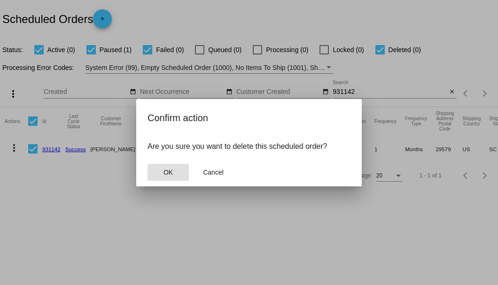
click at [168, 175] on span "OK" at bounding box center [167, 173] width 9 height 8
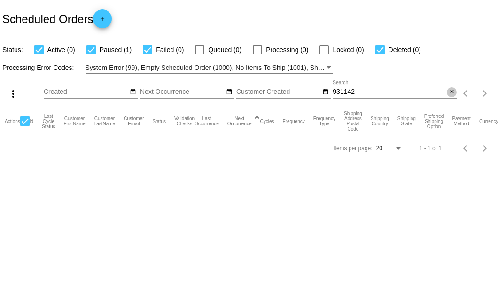
click at [450, 94] on mat-icon "close" at bounding box center [451, 92] width 7 height 8
click at [450, 94] on mat-icon "search" at bounding box center [450, 93] width 11 height 15
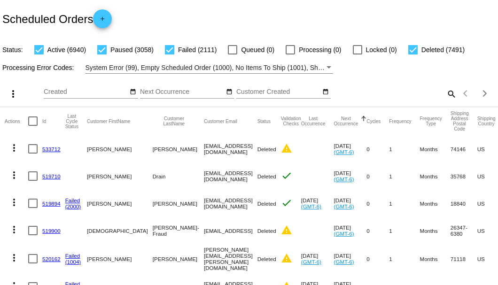
click at [446, 101] on mat-icon "search" at bounding box center [450, 93] width 11 height 15
click at [446, 96] on input "Search" at bounding box center [394, 92] width 124 height 8
paste input "[EMAIL_ADDRESS][DOMAIN_NAME]"
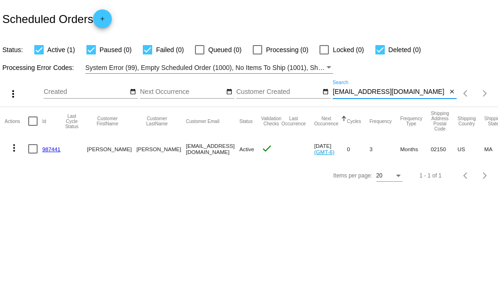
type input "[EMAIL_ADDRESS][DOMAIN_NAME]"
click at [50, 149] on link "987441" at bounding box center [51, 149] width 18 height 6
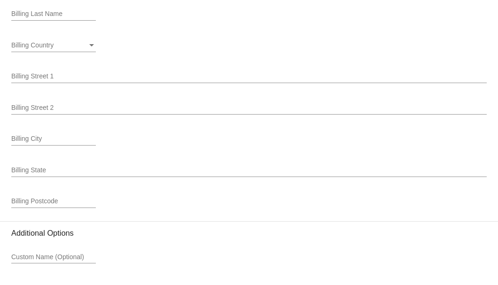
scroll to position [1198, 0]
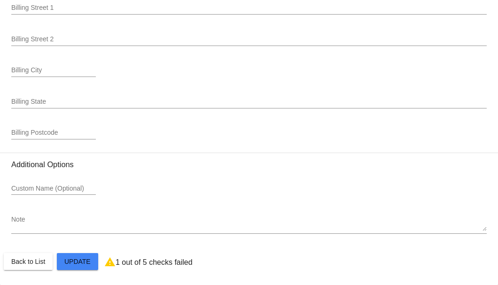
click at [55, 232] on div "Note" at bounding box center [248, 221] width 475 height 26
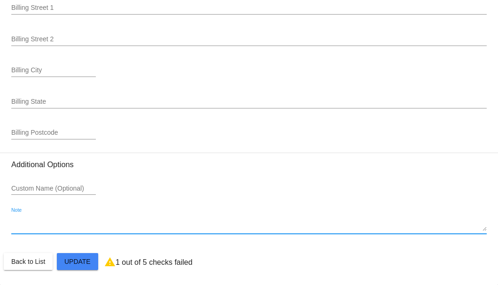
click at [54, 226] on textarea "Note" at bounding box center [248, 223] width 475 height 15
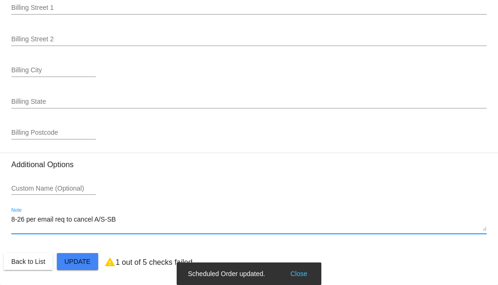
type textarea "8-26 per email req to cancel A/S-SB"
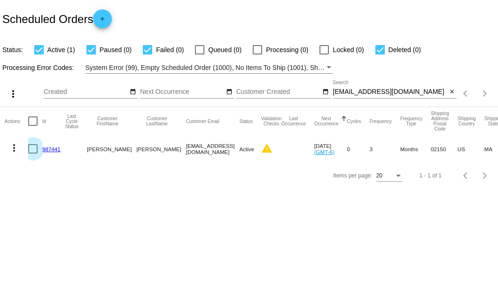
click at [29, 148] on div at bounding box center [32, 148] width 9 height 9
click at [32, 154] on input "checkbox" at bounding box center [32, 154] width 0 height 0
checkbox input "true"
click at [15, 146] on mat-icon "more_vert" at bounding box center [13, 147] width 11 height 11
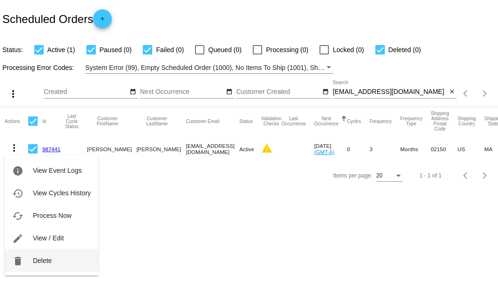
click at [37, 261] on span "Delete" at bounding box center [42, 261] width 19 height 8
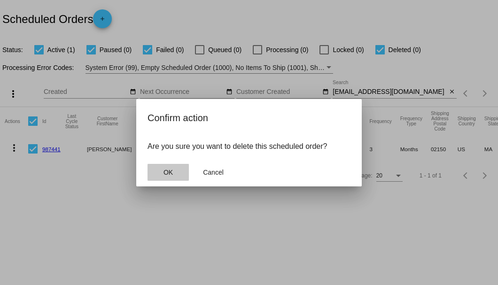
click at [177, 176] on button "OK" at bounding box center [167, 172] width 41 height 17
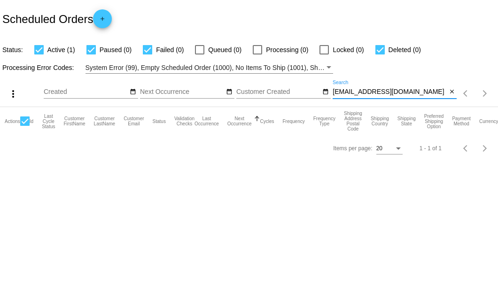
click at [435, 93] on input "caesar19h@comcast.net" at bounding box center [389, 92] width 114 height 8
type input "caesar19h@comcast.net"
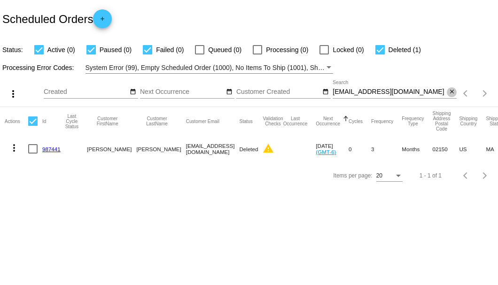
click at [453, 92] on mat-icon "close" at bounding box center [451, 92] width 7 height 8
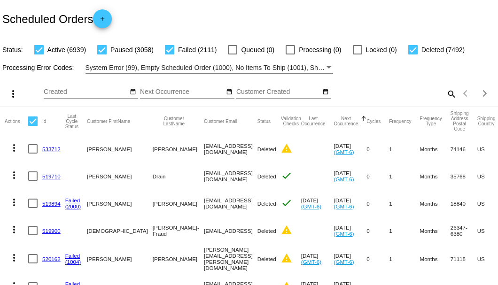
click at [445, 101] on mat-icon "search" at bounding box center [450, 93] width 11 height 15
click at [445, 96] on input "Search" at bounding box center [394, 92] width 124 height 8
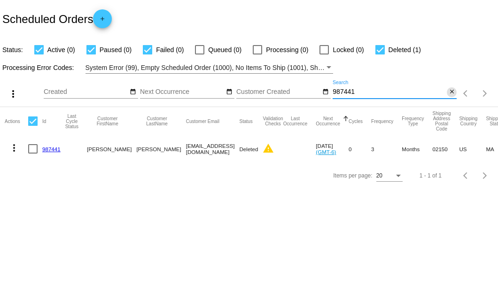
type input "987441"
click at [450, 94] on mat-icon "close" at bounding box center [451, 92] width 7 height 8
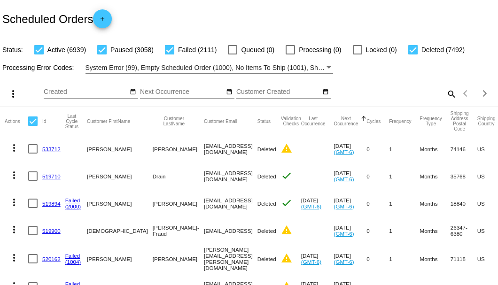
click at [447, 101] on mat-icon "search" at bounding box center [450, 93] width 11 height 15
click at [447, 96] on input "Search" at bounding box center [394, 92] width 124 height 8
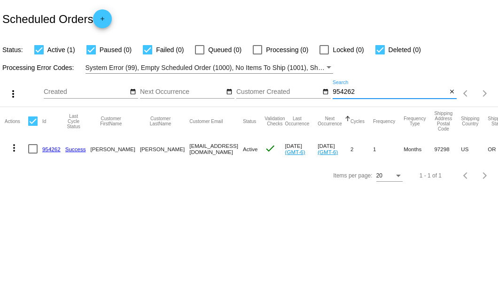
type input "954262"
click at [54, 147] on link "954262" at bounding box center [51, 149] width 18 height 6
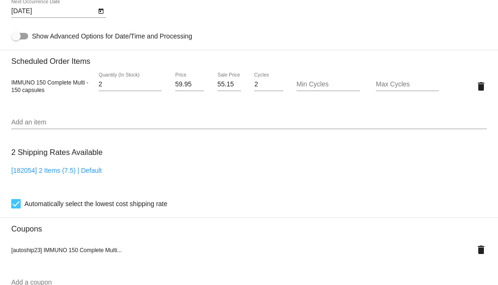
scroll to position [531, 0]
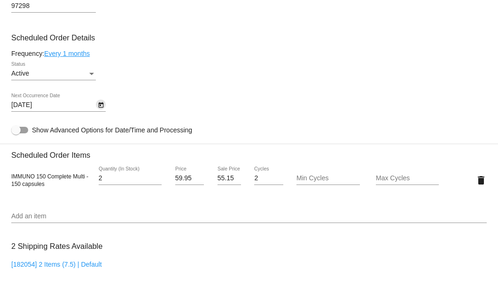
click at [104, 104] on icon "Open calendar" at bounding box center [101, 105] width 7 height 11
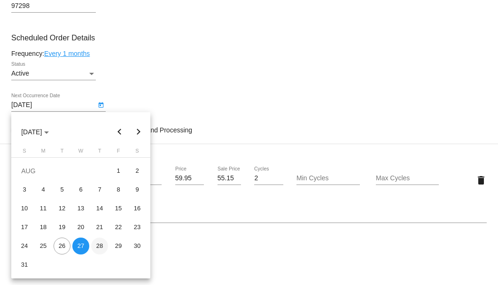
click at [98, 244] on div "28" at bounding box center [99, 246] width 17 height 17
type input "8/28/2025"
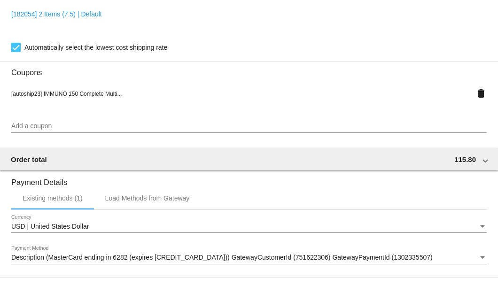
scroll to position [906, 0]
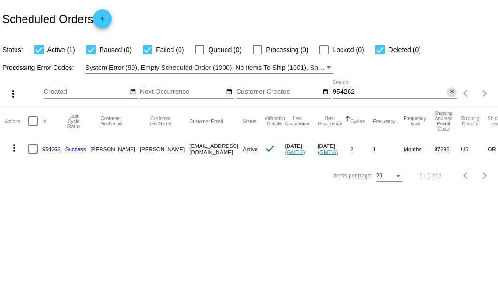
click at [451, 92] on mat-icon "close" at bounding box center [451, 92] width 7 height 8
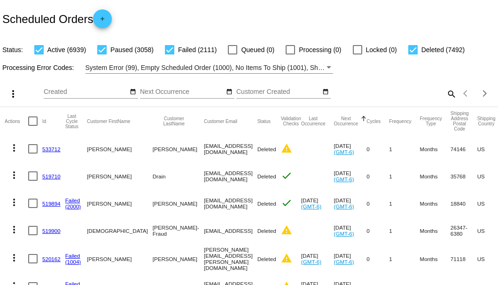
click at [445, 101] on mat-icon "search" at bounding box center [450, 93] width 11 height 15
click at [445, 96] on input "Search" at bounding box center [394, 92] width 124 height 8
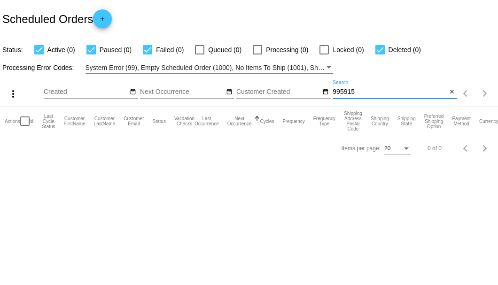
click at [339, 91] on input "995915" at bounding box center [389, 92] width 114 height 8
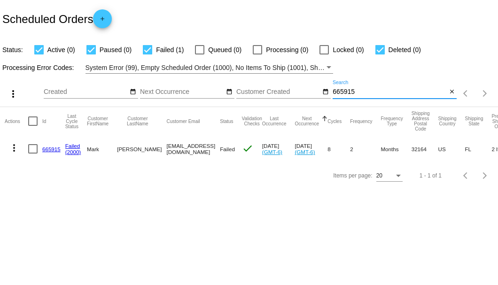
type input "665915"
click at [51, 146] on link "665915" at bounding box center [51, 149] width 18 height 6
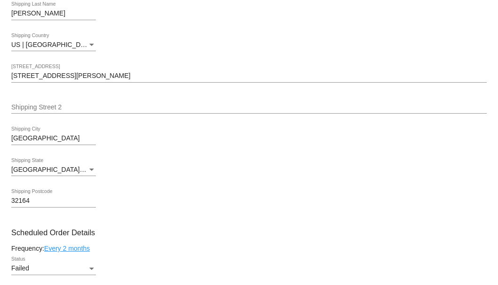
scroll to position [501, 0]
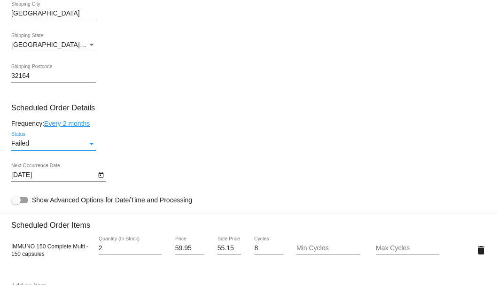
click at [87, 143] on div "Status" at bounding box center [91, 144] width 8 height 8
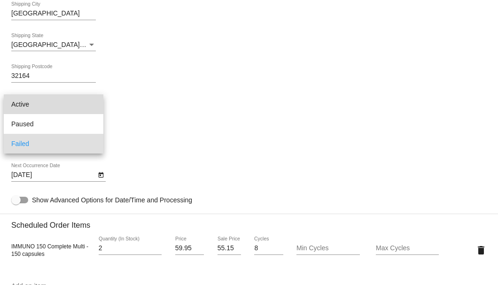
click at [65, 108] on span "Active" at bounding box center [53, 104] width 85 height 20
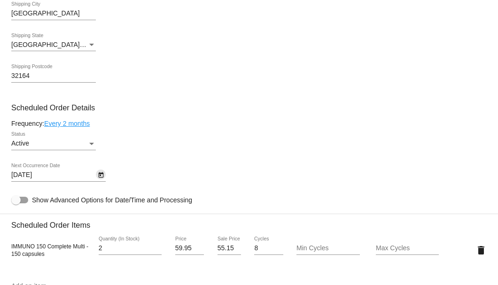
click at [98, 174] on icon "Open calendar" at bounding box center [101, 174] width 7 height 11
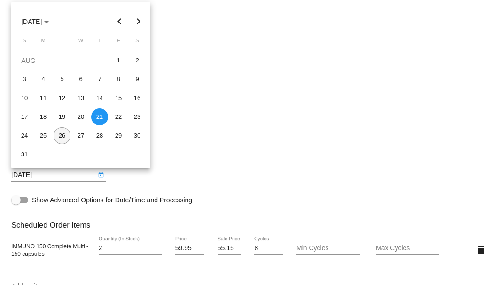
click at [66, 137] on div "26" at bounding box center [62, 135] width 17 height 17
type input "8/26/2025"
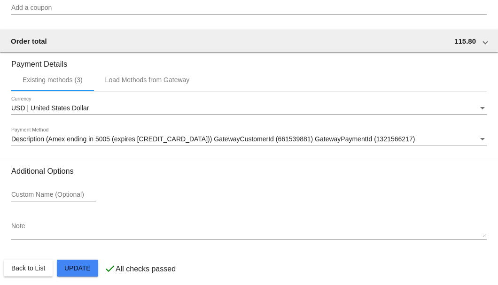
scroll to position [946, 0]
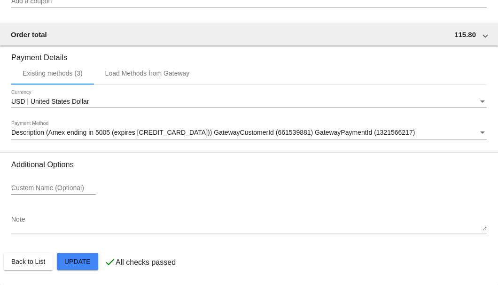
click at [78, 138] on div "Description (Amex ending in 5005 (expires 05/30)) GatewayCustomerId (661539881)…" at bounding box center [248, 130] width 475 height 18
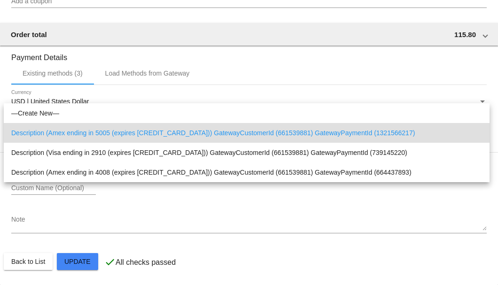
click at [61, 215] on div at bounding box center [249, 142] width 498 height 285
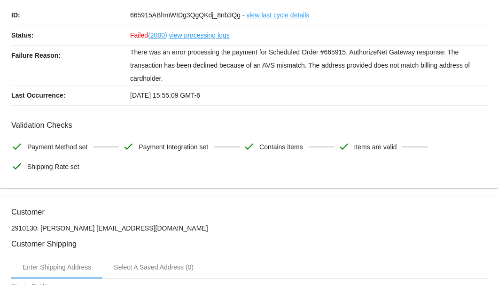
scroll to position [0, 0]
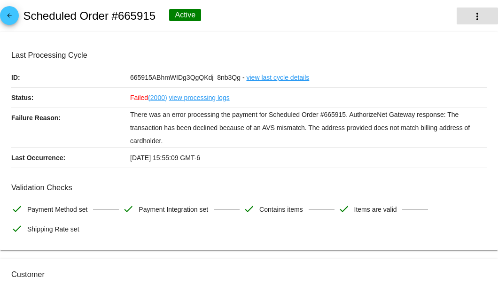
click at [470, 9] on button "more_vert" at bounding box center [476, 16] width 41 height 17
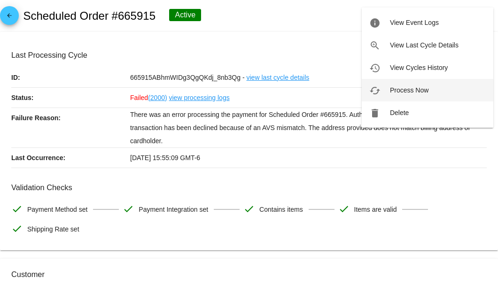
click at [408, 87] on span "Process Now" at bounding box center [409, 90] width 39 height 8
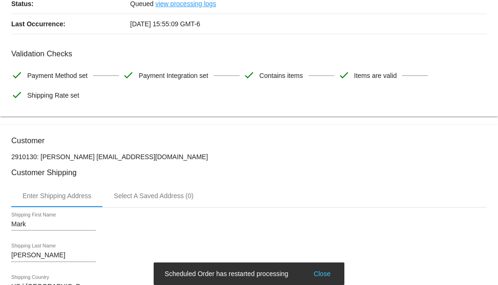
scroll to position [125, 0]
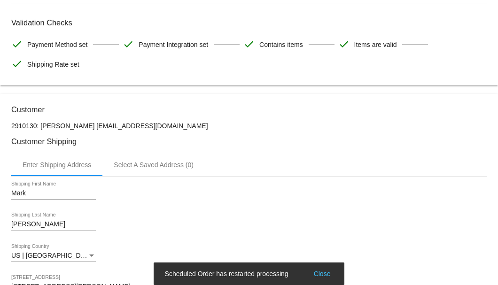
drag, startPoint x: 173, startPoint y: 125, endPoint x: 90, endPoint y: 125, distance: 83.1
click at [90, 125] on p "2910130: Mark Harrington mwharrington07@gmail.com" at bounding box center [248, 126] width 475 height 8
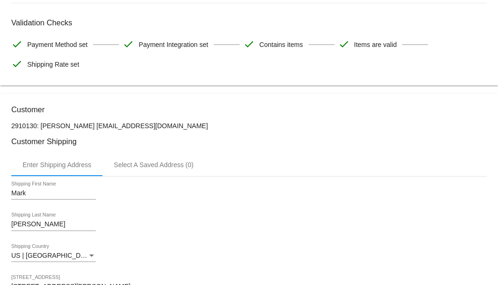
copy p "[EMAIL_ADDRESS][DOMAIN_NAME]"
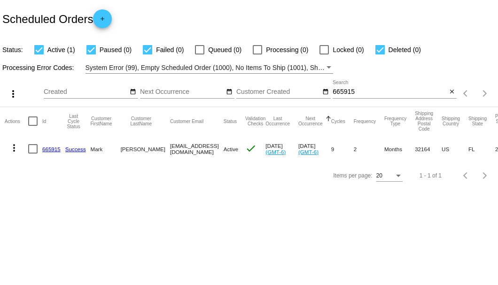
click at [52, 150] on link "665915" at bounding box center [51, 149] width 18 height 6
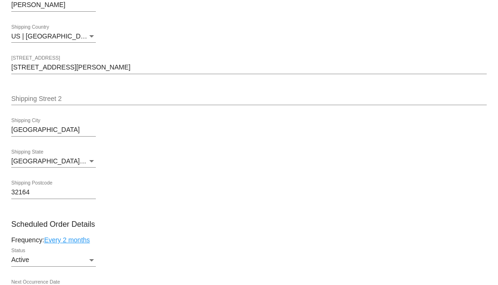
scroll to position [250, 0]
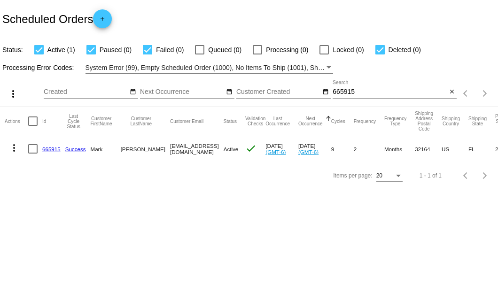
drag, startPoint x: 151, startPoint y: 149, endPoint x: 219, endPoint y: 149, distance: 67.6
click at [219, 149] on mat-cell "[EMAIL_ADDRESS][DOMAIN_NAME]" at bounding box center [197, 148] width 54 height 27
copy mat-cell "[EMAIL_ADDRESS][DOMAIN_NAME]"
click at [454, 93] on mat-icon "close" at bounding box center [451, 92] width 7 height 8
